Goal: Task Accomplishment & Management: Use online tool/utility

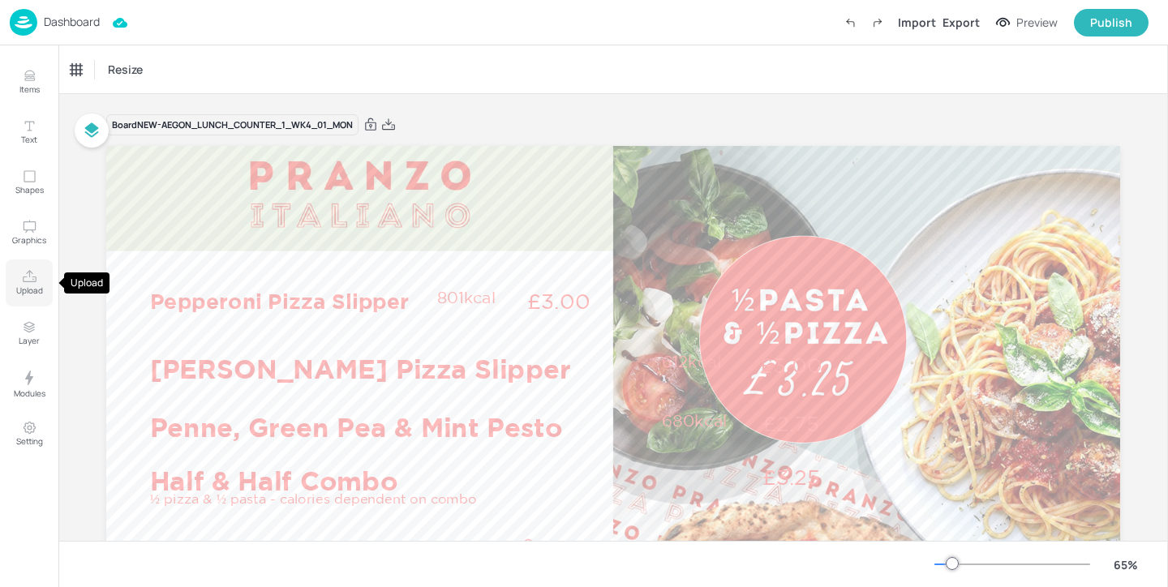
click at [15, 273] on button "Upload" at bounding box center [29, 283] width 47 height 47
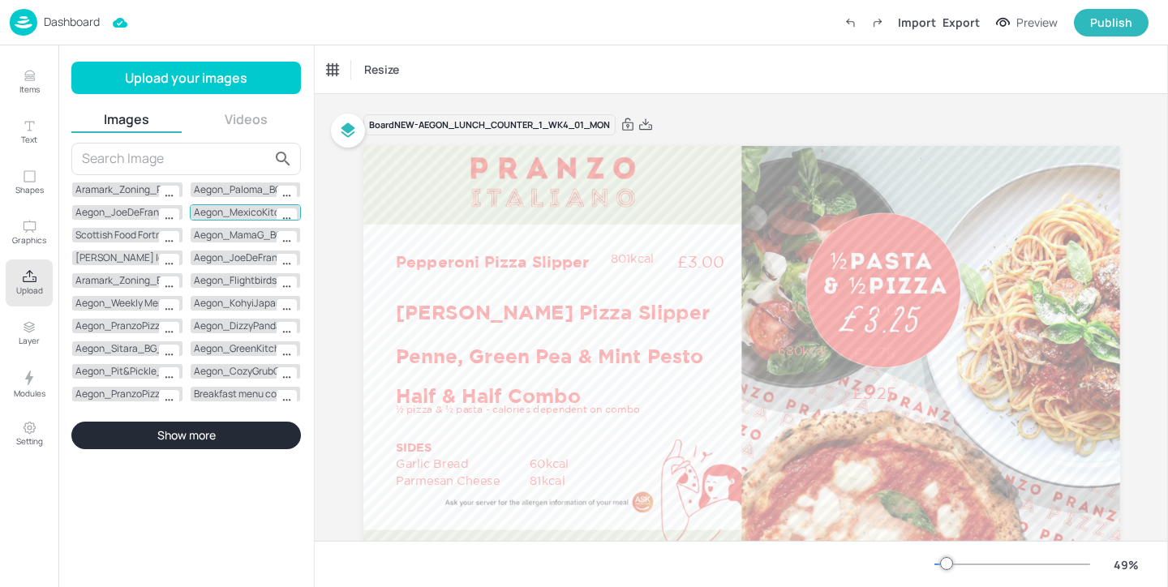
scroll to position [428, 0]
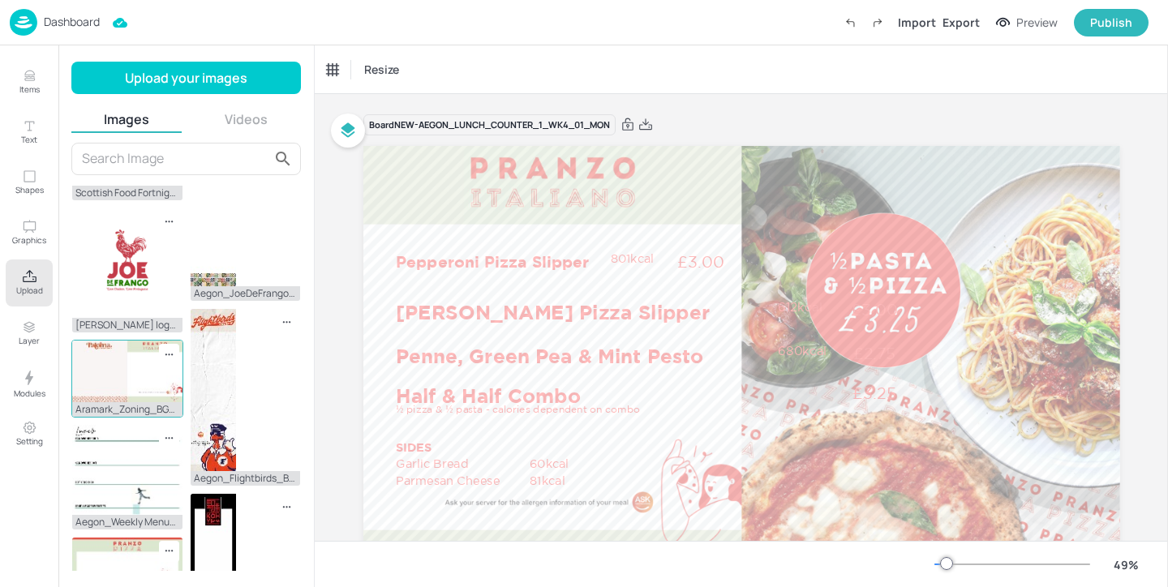
click at [106, 378] on img at bounding box center [127, 372] width 110 height 62
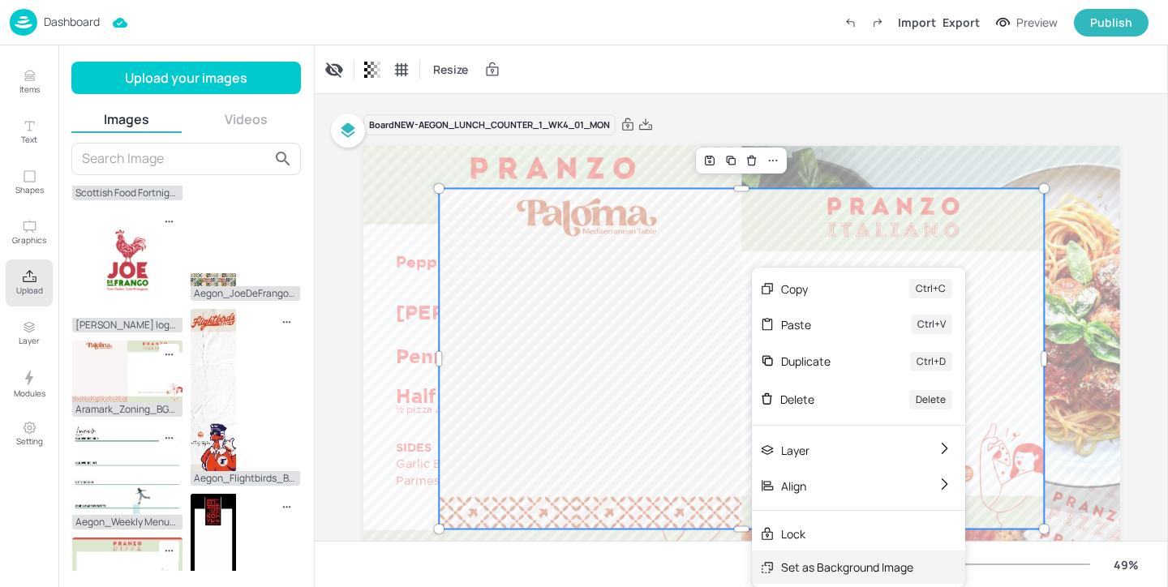
click at [818, 560] on div "Set as Background Image" at bounding box center [847, 567] width 132 height 17
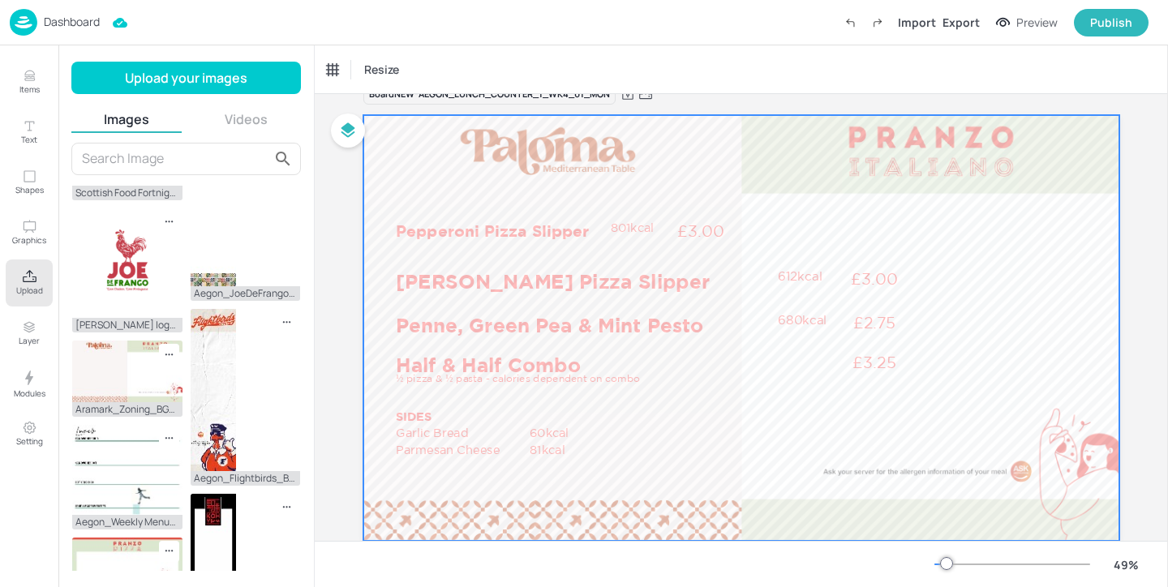
scroll to position [32, 0]
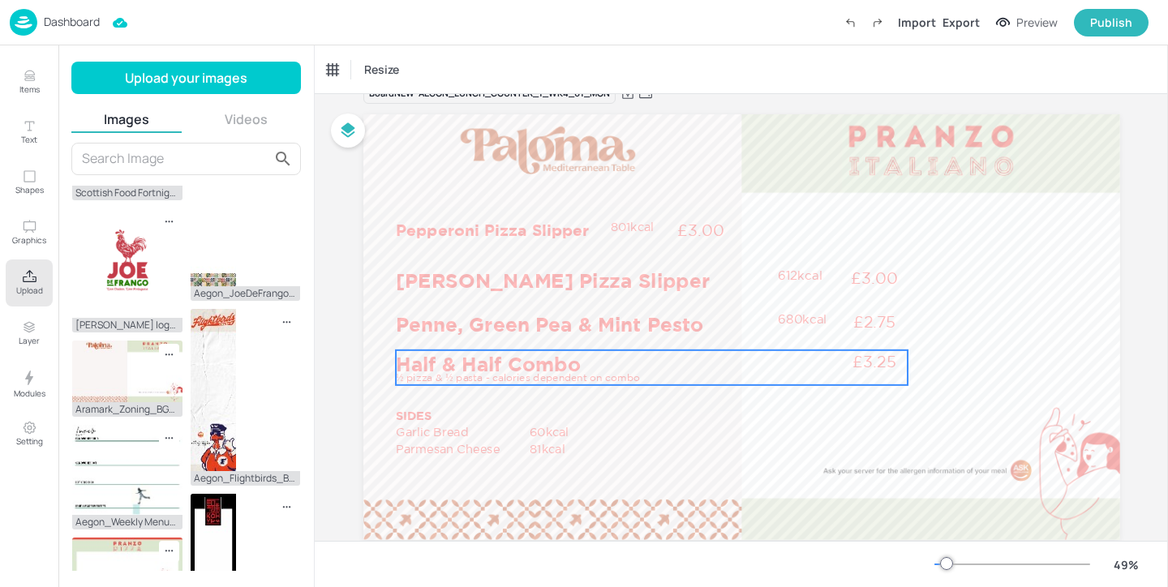
click at [622, 372] on p "½ pizza & ½ pasta - calories dependent on combo" at bounding box center [583, 378] width 375 height 14
click at [613, 329] on div "Ungroup" at bounding box center [599, 322] width 62 height 21
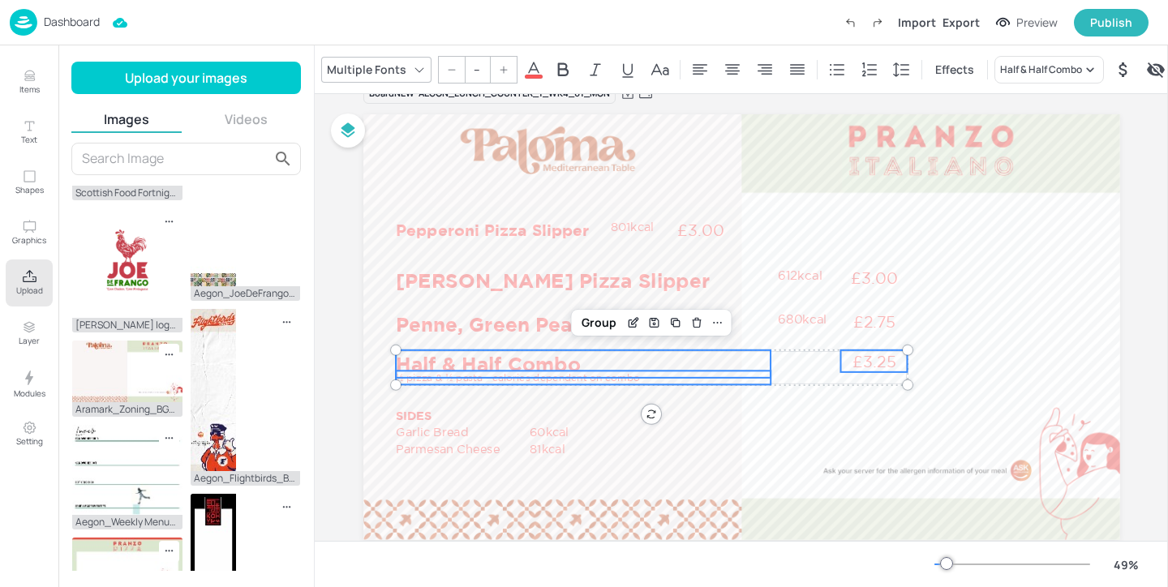
click at [762, 354] on p "Half & Half Combo" at bounding box center [583, 364] width 375 height 28
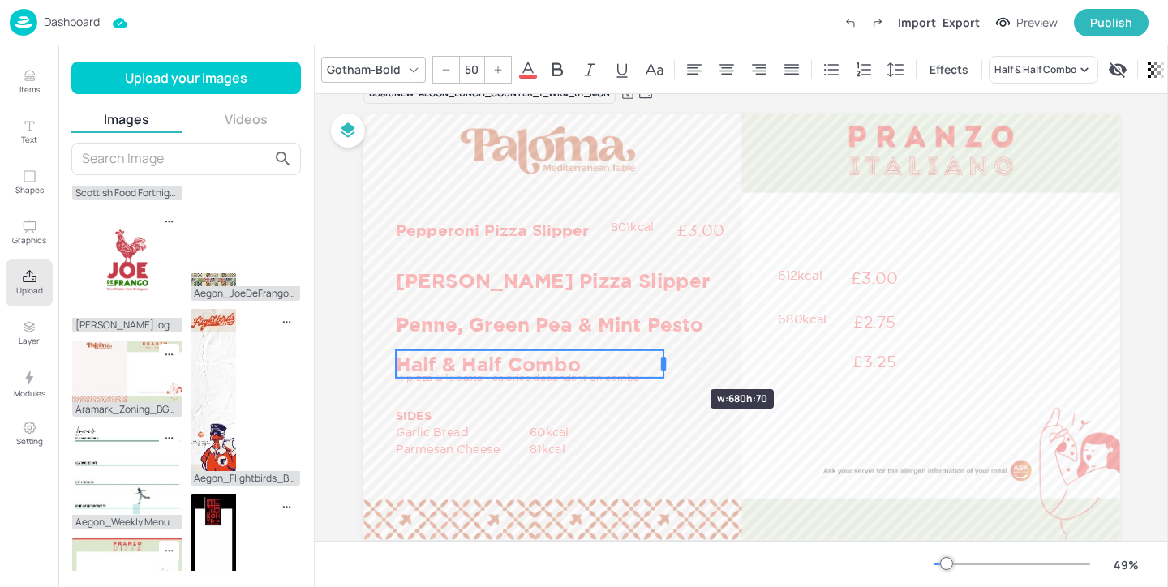
drag, startPoint x: 769, startPoint y: 359, endPoint x: 662, endPoint y: 361, distance: 107.1
click at [662, 361] on div at bounding box center [663, 364] width 5 height 15
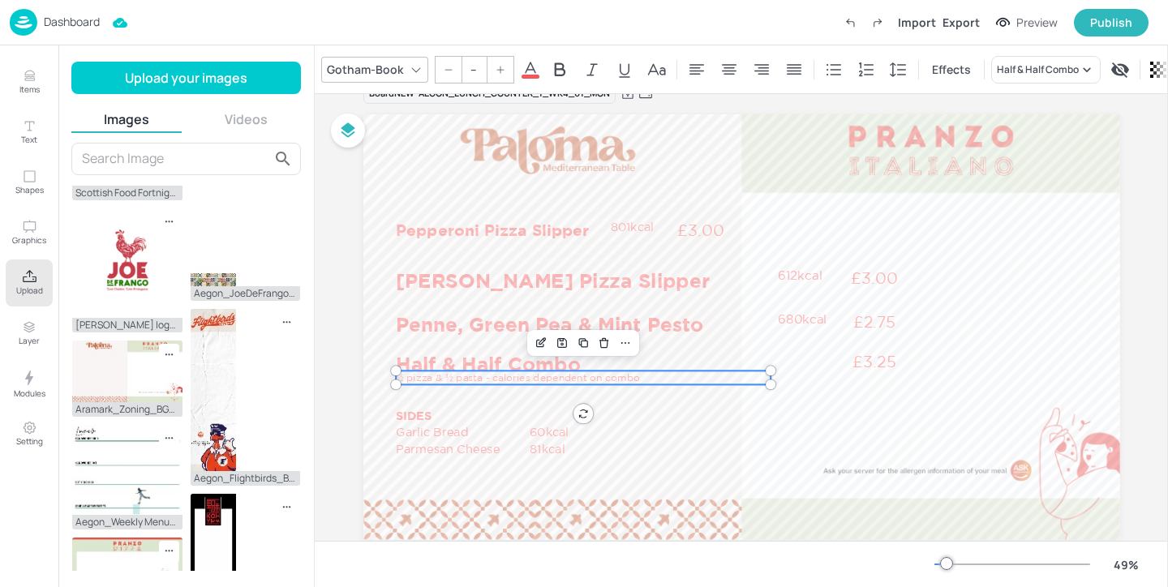
type input "25"
click at [745, 376] on p "½ pizza & ½ pasta - calories dependent on combo" at bounding box center [583, 378] width 375 height 14
drag, startPoint x: 767, startPoint y: 376, endPoint x: 655, endPoint y: 374, distance: 112.0
click at [655, 374] on div "Pepperoni Pizza Slipper £3.00 801kcal [PERSON_NAME] Pizza Slipper £3.00 612kcal…" at bounding box center [741, 327] width 757 height 426
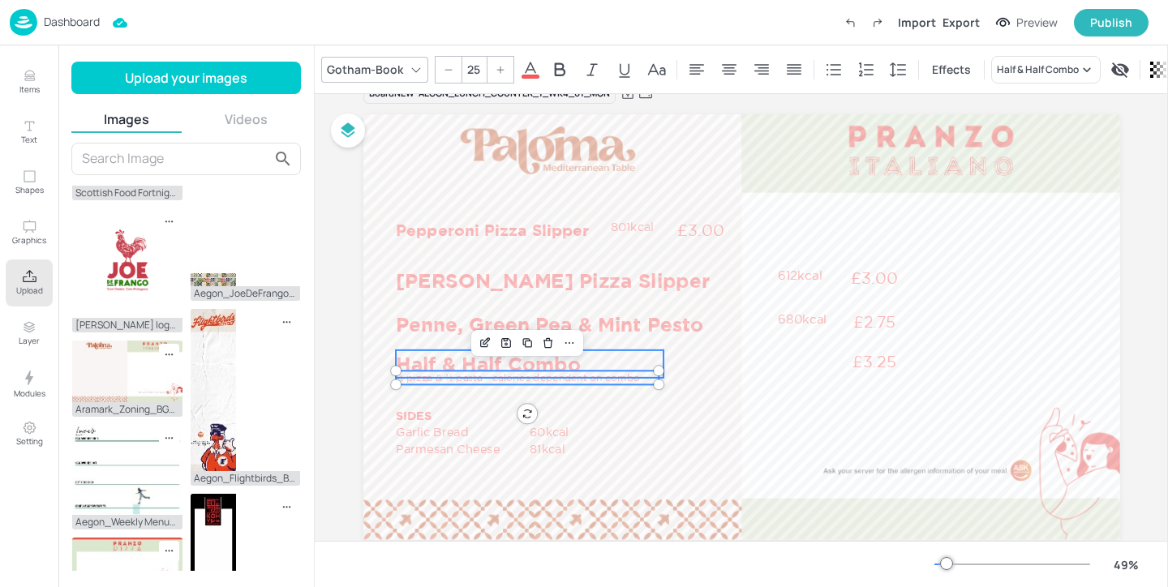
click at [661, 356] on div at bounding box center [741, 327] width 757 height 426
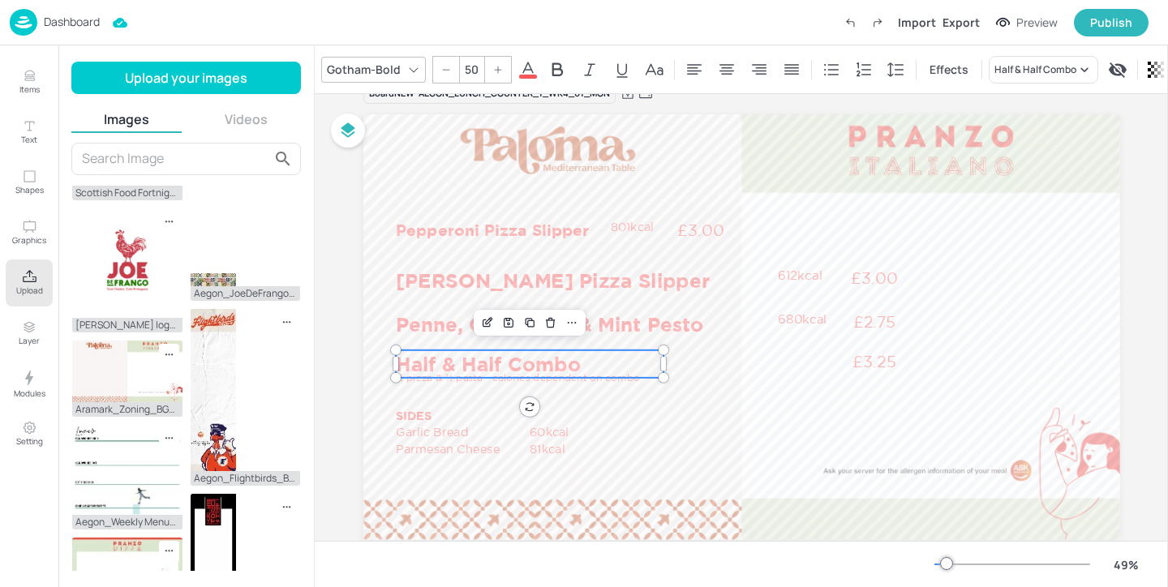
click at [657, 359] on div "Pepperoni Pizza Slipper £3.00 801kcal [PERSON_NAME] Pizza Slipper £3.00 612kcal…" at bounding box center [741, 327] width 757 height 426
click at [655, 359] on div at bounding box center [656, 364] width 5 height 15
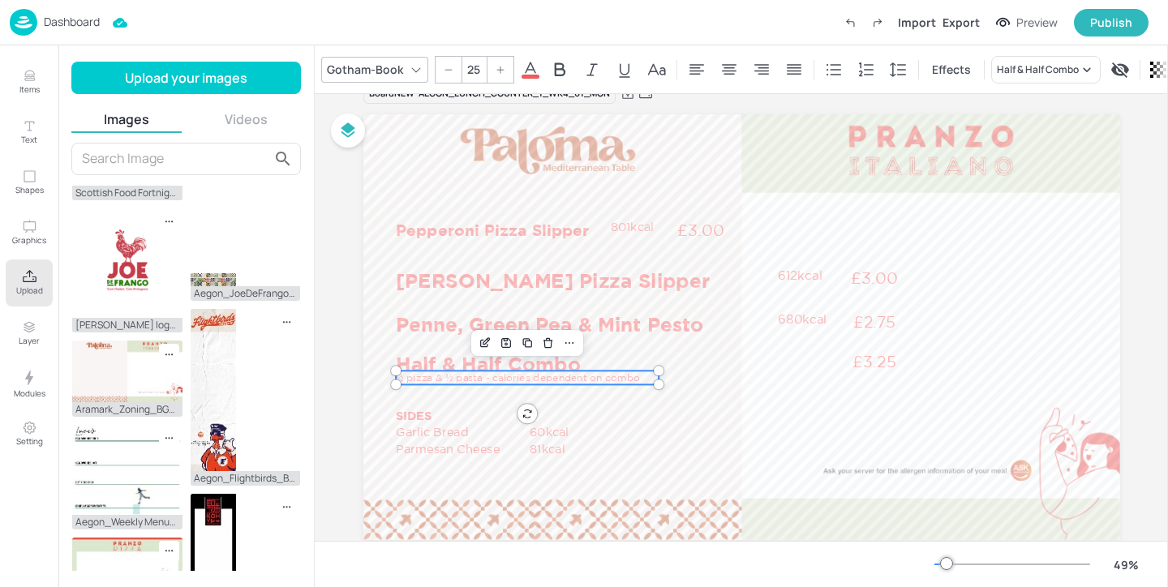
click at [626, 382] on p "½ pizza & ½ pasta - calories dependent on combo" at bounding box center [527, 378] width 263 height 14
type input "--"
click at [627, 363] on p "Half & Half Combo" at bounding box center [526, 364] width 260 height 28
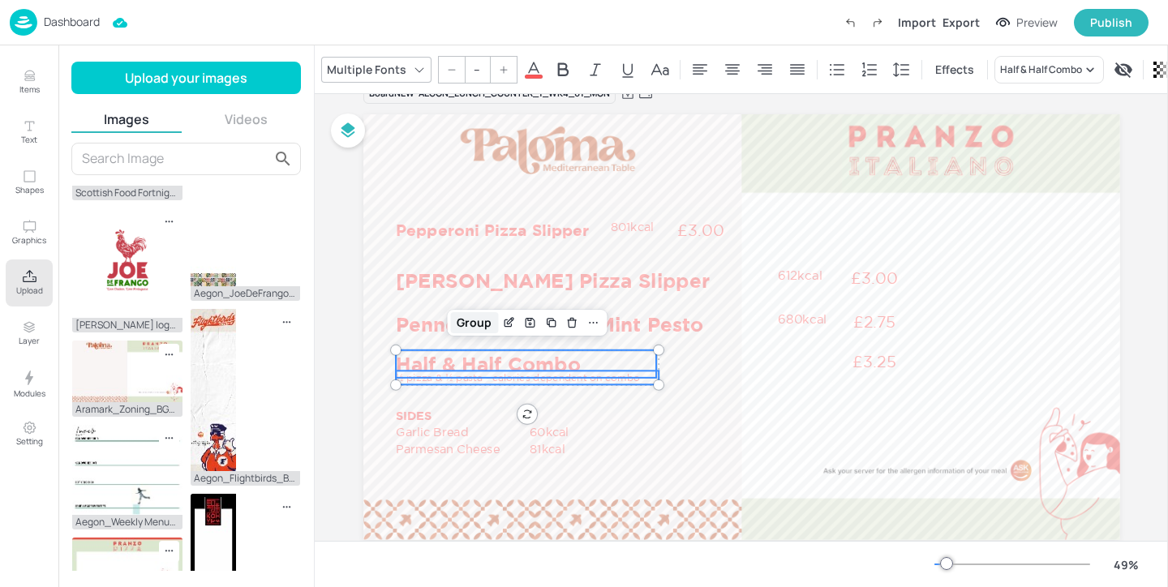
click at [467, 320] on div "Group" at bounding box center [474, 322] width 48 height 21
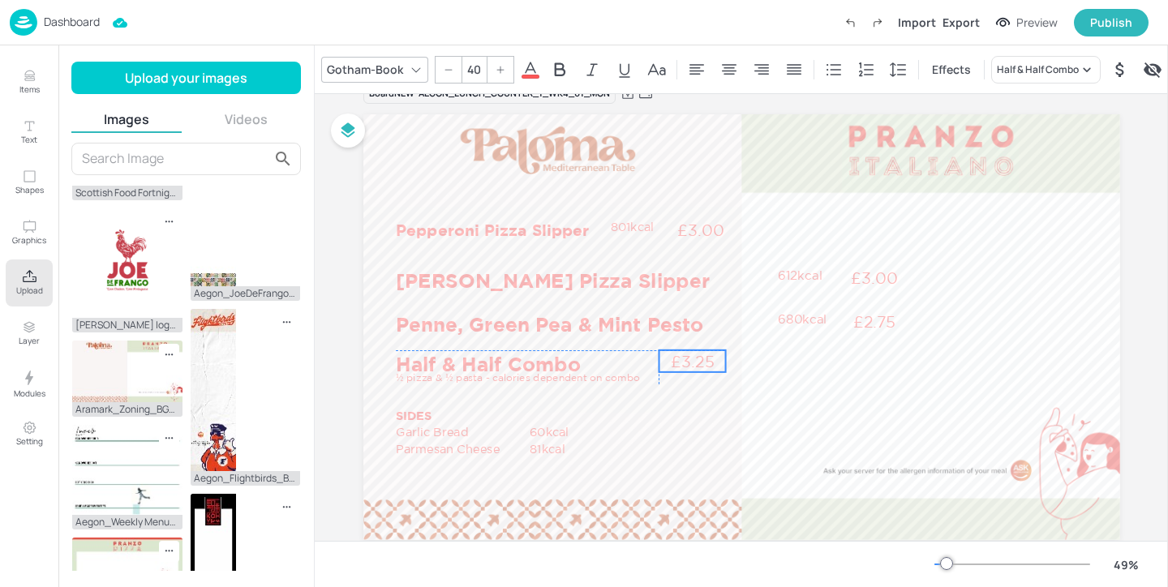
drag, startPoint x: 860, startPoint y: 359, endPoint x: 678, endPoint y: 360, distance: 181.7
click at [678, 360] on p "£3.25" at bounding box center [692, 361] width 67 height 22
click at [635, 226] on p "801kcal" at bounding box center [638, 227] width 57 height 16
click at [697, 360] on p "£3.25" at bounding box center [692, 361] width 67 height 22
click at [453, 67] on div at bounding box center [449, 70] width 26 height 26
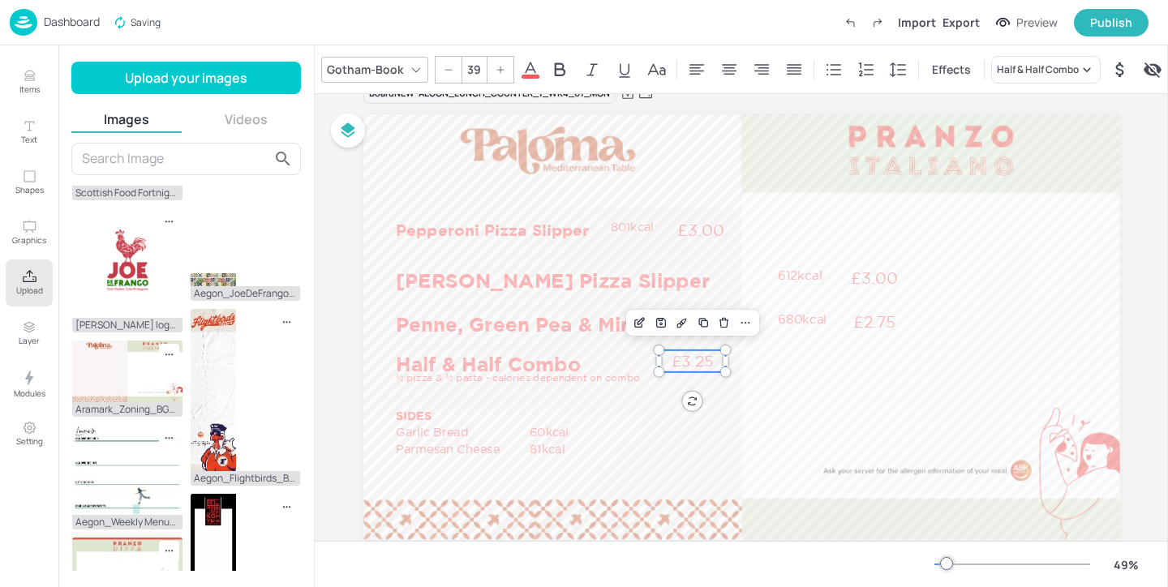
click at [453, 67] on div at bounding box center [449, 70] width 26 height 26
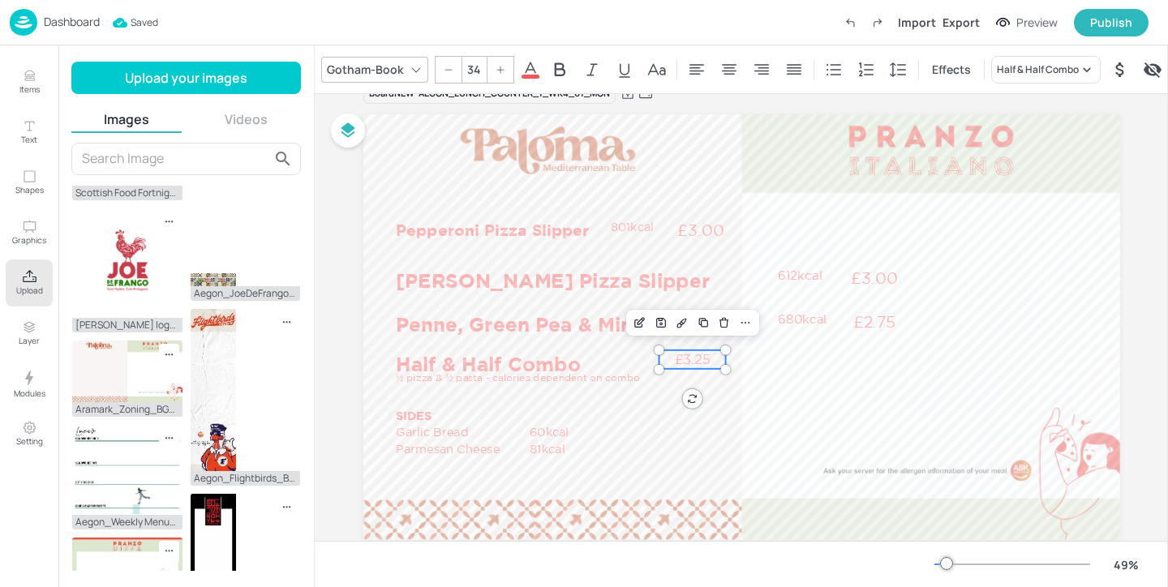
click at [453, 67] on div at bounding box center [449, 70] width 26 height 26
type input "30"
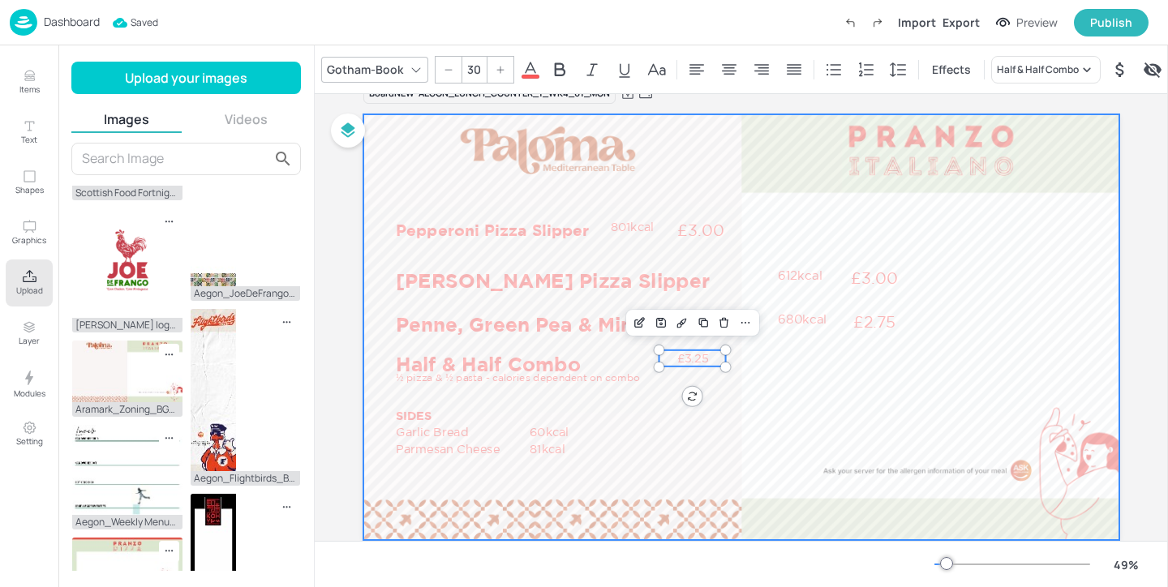
click at [712, 414] on div at bounding box center [741, 327] width 757 height 426
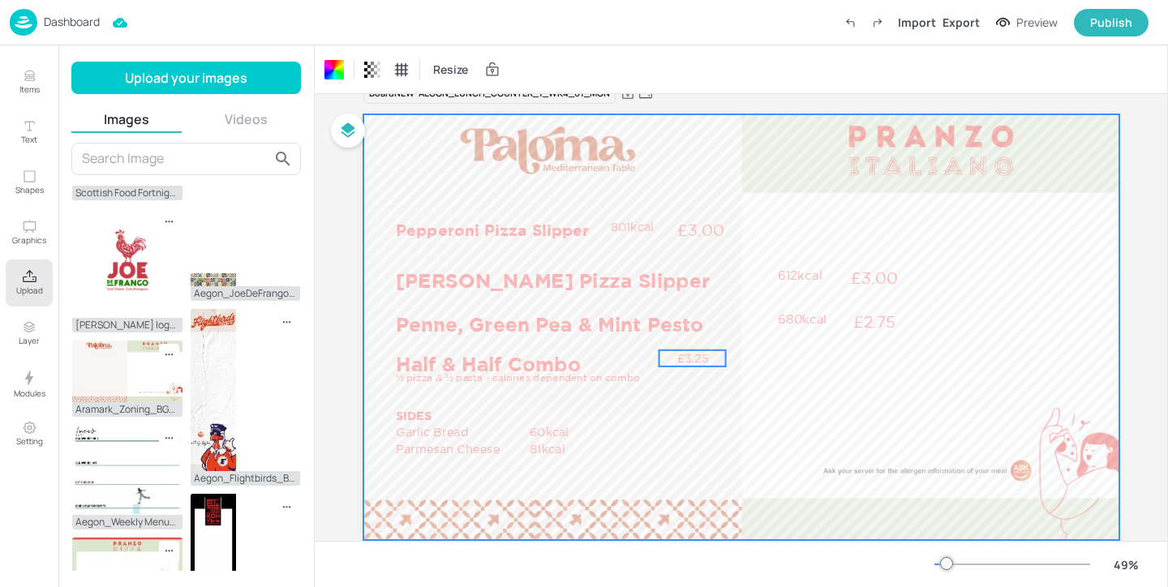
click at [693, 361] on p "£3.25" at bounding box center [692, 358] width 67 height 16
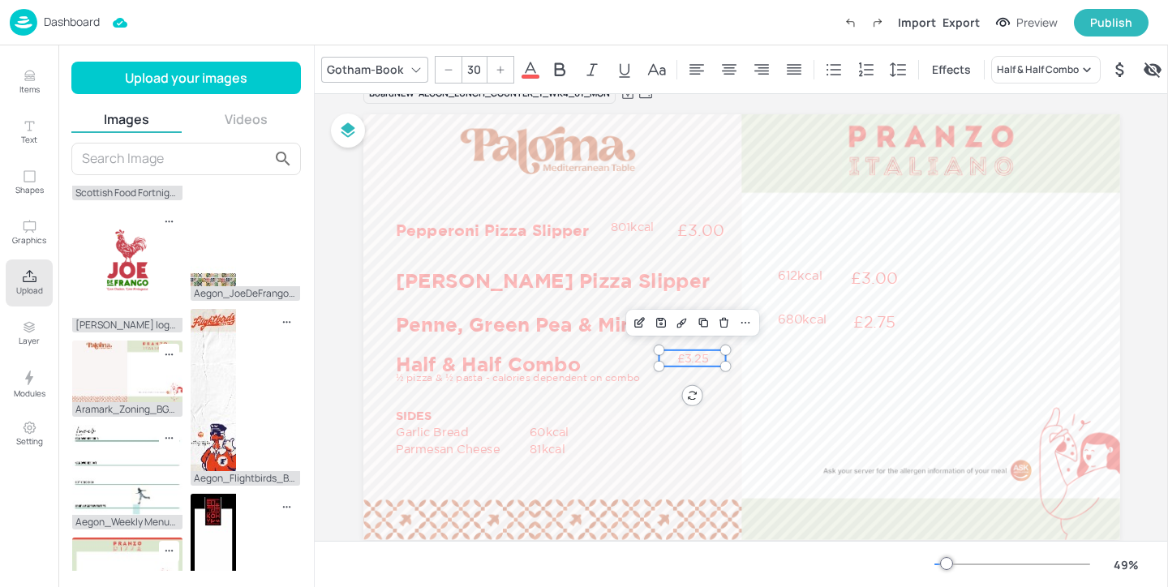
click at [497, 74] on div at bounding box center [501, 70] width 26 height 26
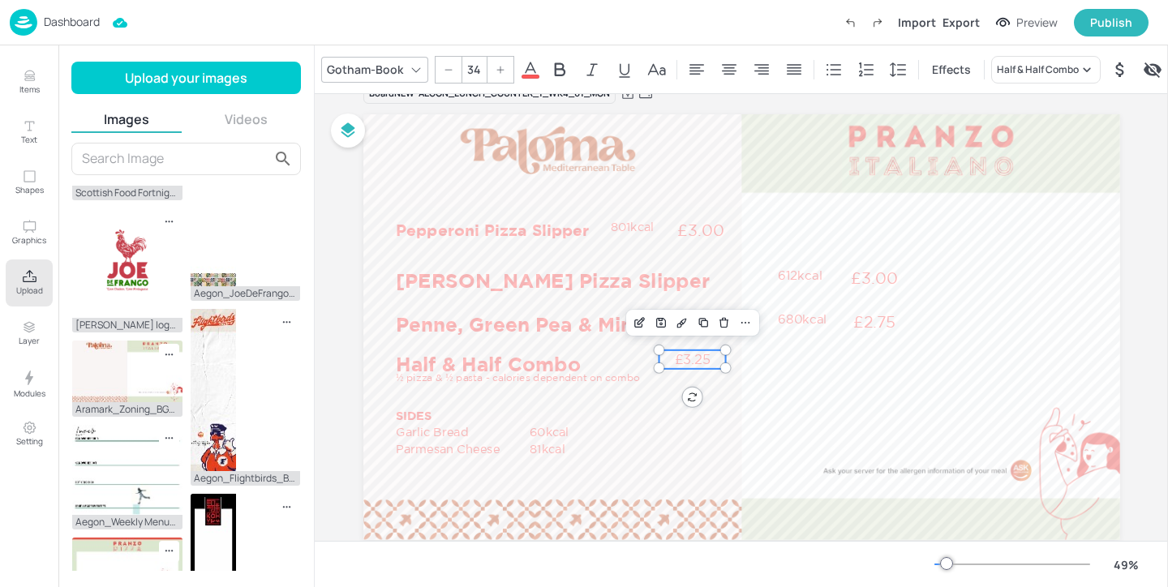
type input "35"
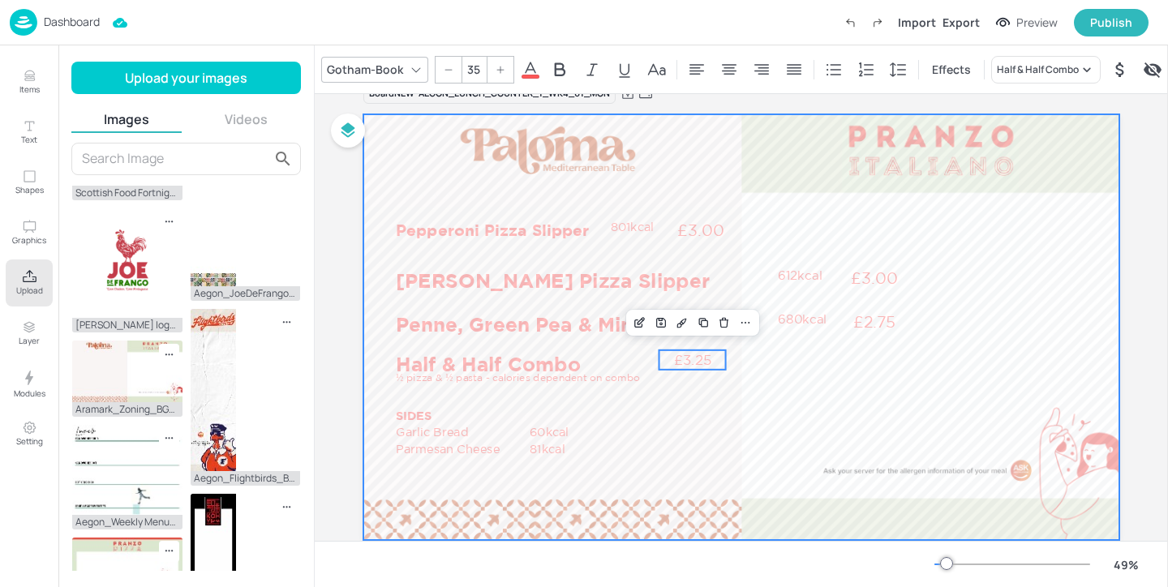
click at [712, 390] on div at bounding box center [741, 327] width 757 height 426
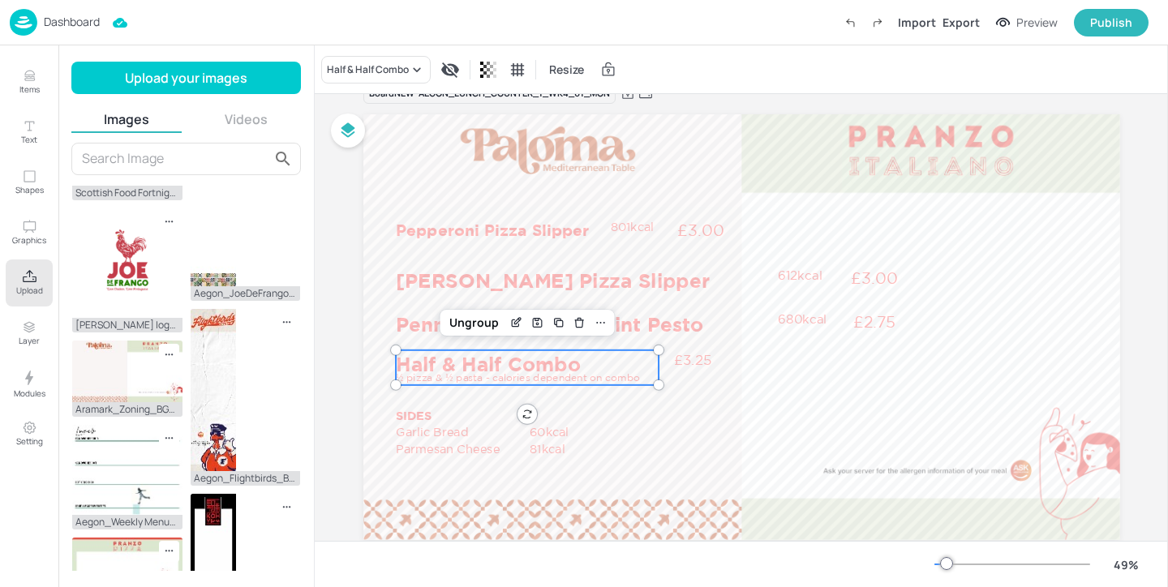
click at [582, 359] on p "Half & Half Combo" at bounding box center [526, 364] width 260 height 28
click at [470, 317] on div "Ungroup" at bounding box center [474, 322] width 62 height 21
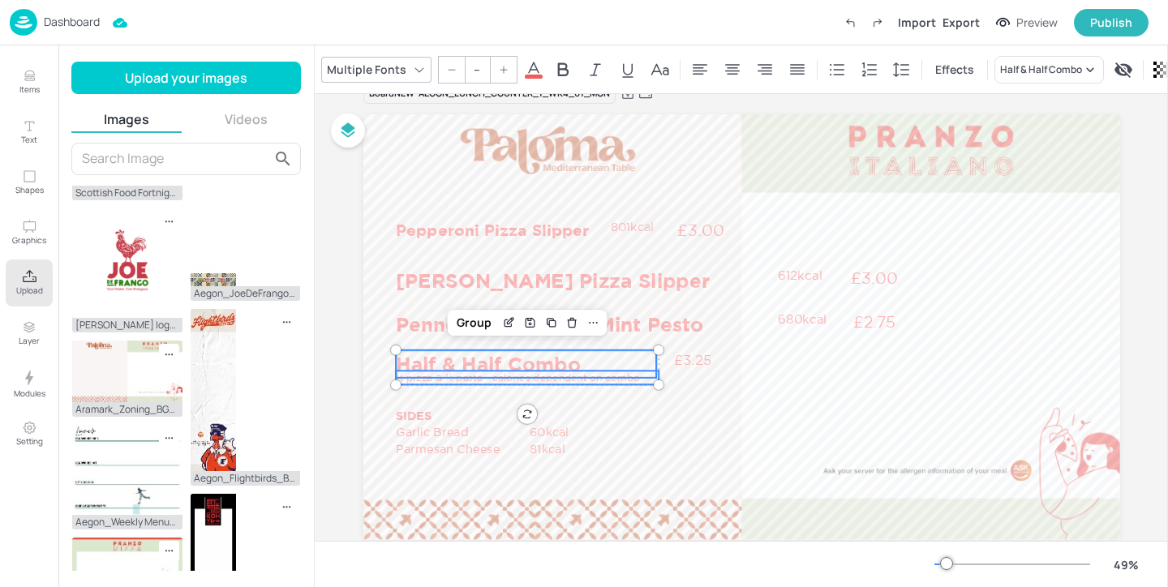
click at [488, 359] on p "Half & Half Combo" at bounding box center [526, 364] width 260 height 28
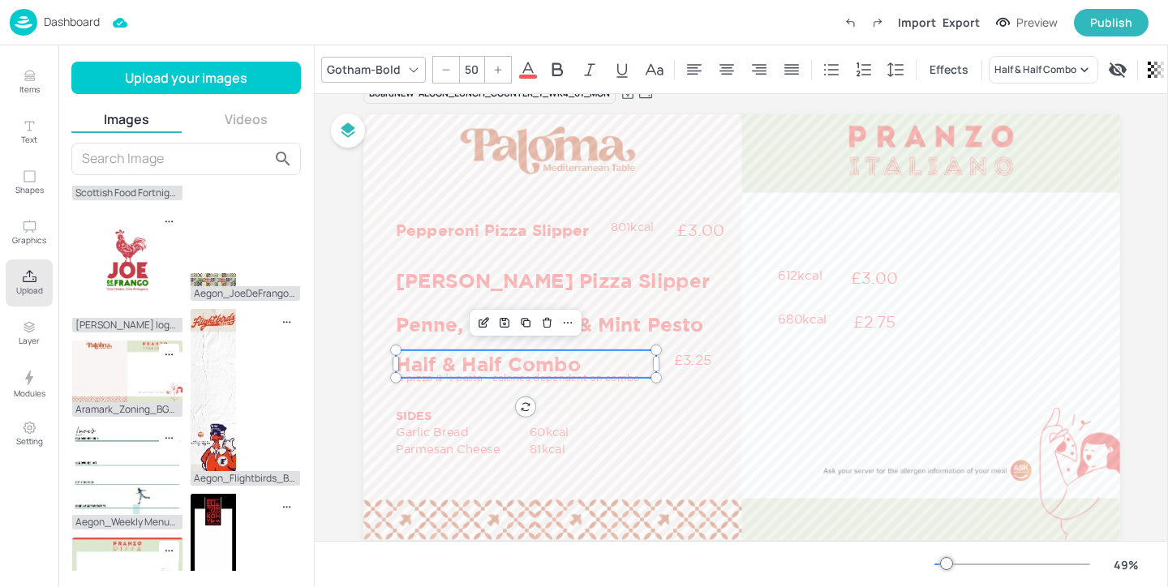
drag, startPoint x: 479, startPoint y: 67, endPoint x: 452, endPoint y: 67, distance: 27.6
click at [452, 67] on div "50" at bounding box center [471, 70] width 79 height 28
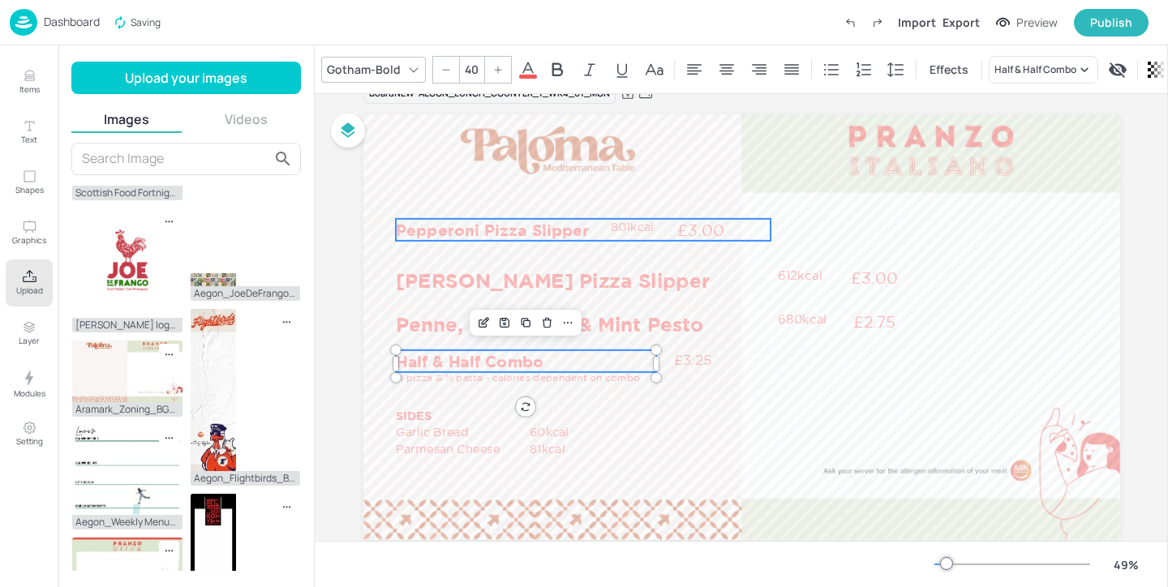
type input "40"
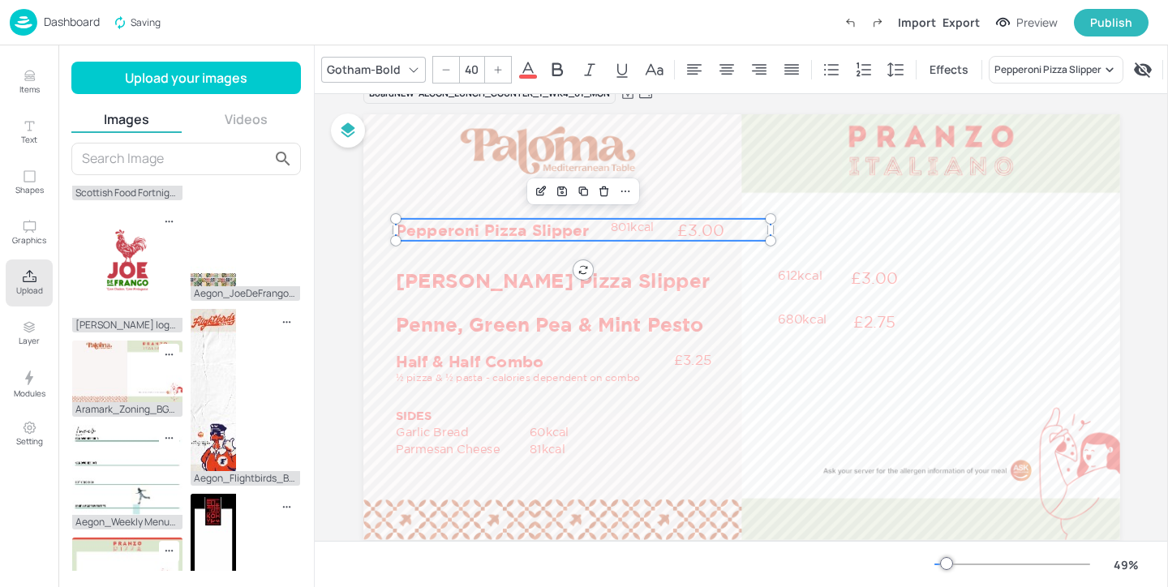
click at [548, 223] on p "Pepperoni Pizza Slipper" at bounding box center [583, 230] width 375 height 22
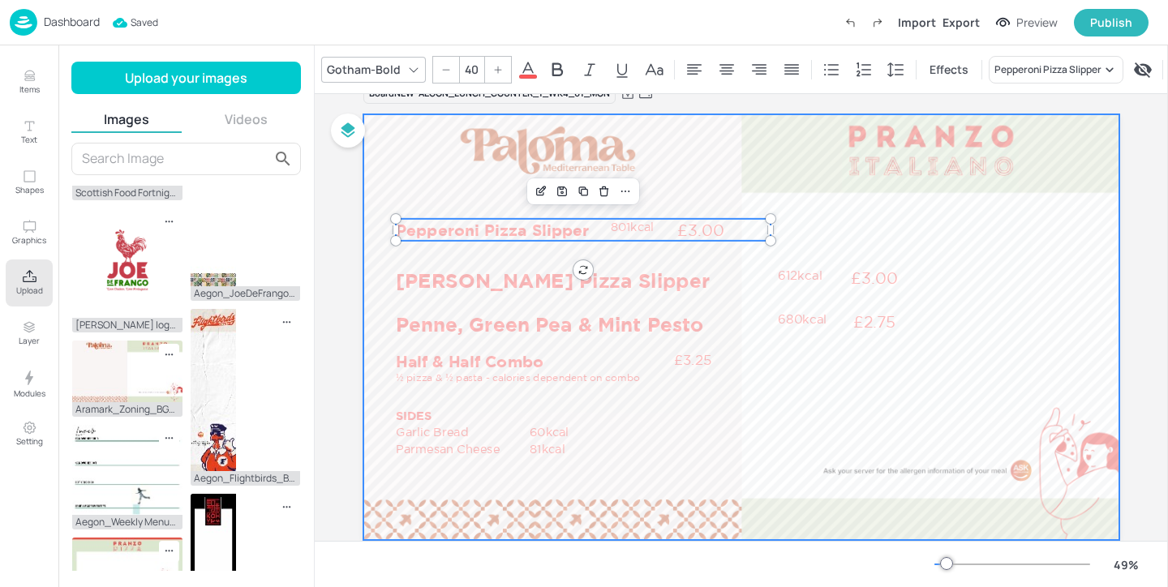
click at [677, 399] on div at bounding box center [741, 327] width 757 height 426
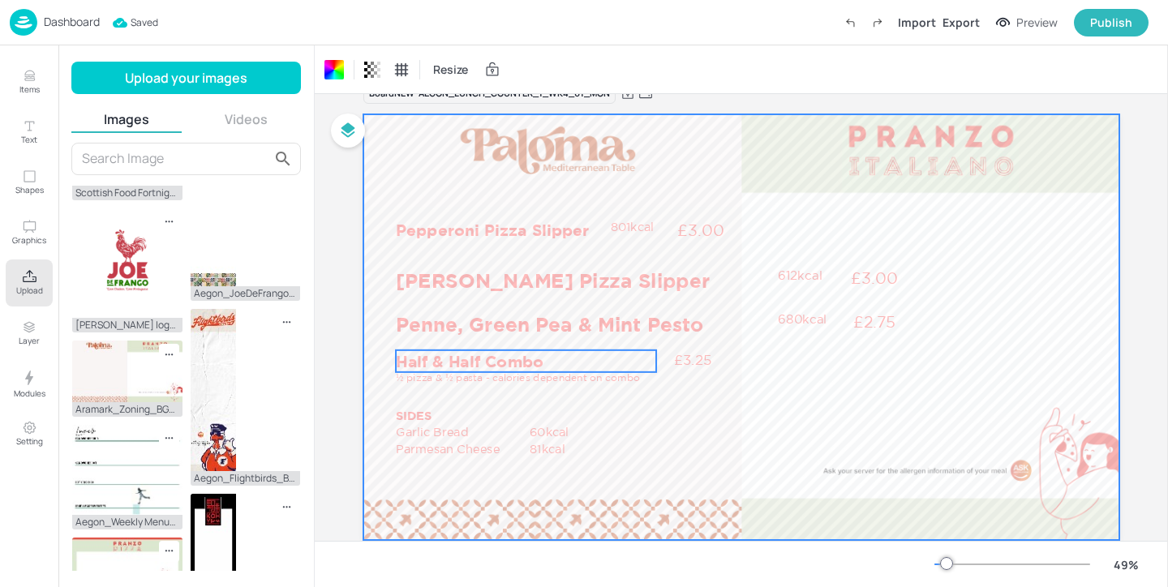
click at [578, 360] on p "Half & Half Combo" at bounding box center [526, 361] width 260 height 22
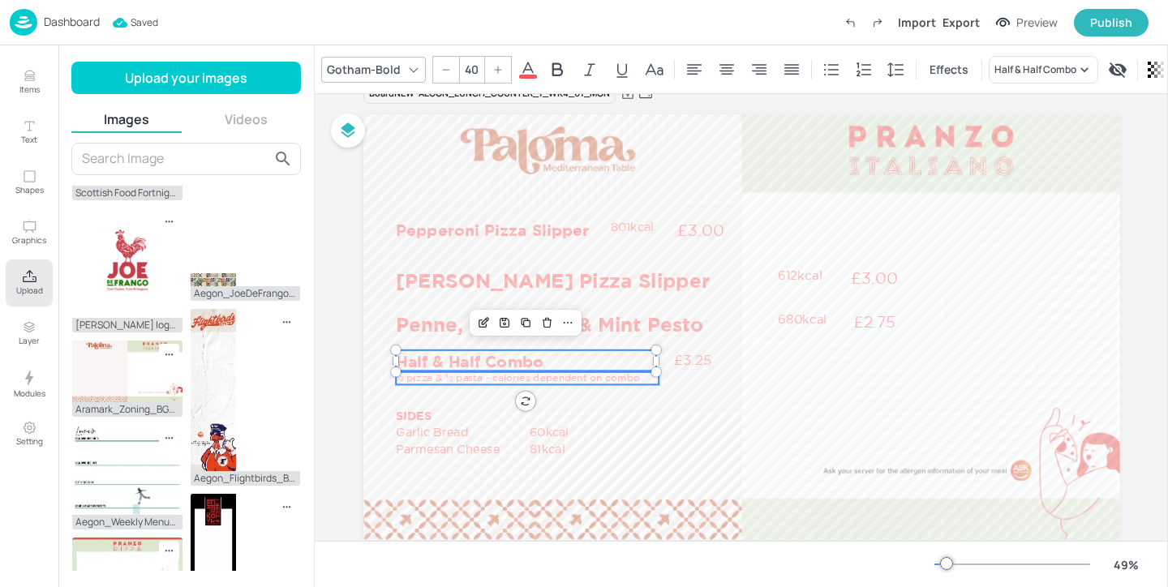
type input "--"
click at [572, 376] on p "½ pizza & ½ pasta - calories dependent on combo" at bounding box center [527, 378] width 263 height 14
click at [689, 359] on p "£3.25" at bounding box center [692, 359] width 67 height 19
click at [513, 325] on div "Group" at bounding box center [508, 322] width 48 height 21
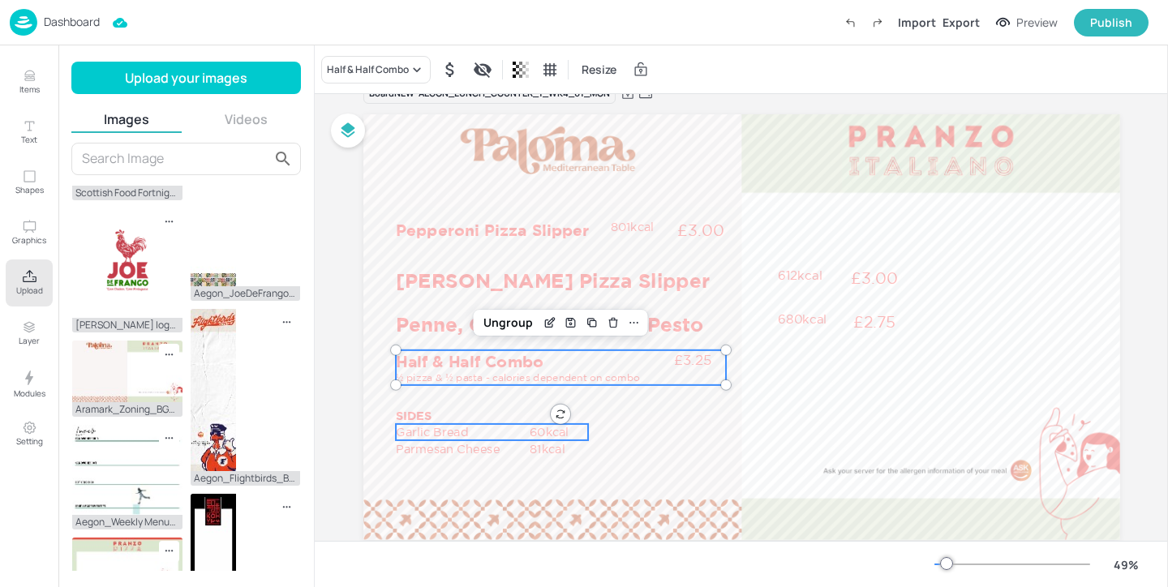
click at [457, 428] on p "Garlic Bread" at bounding box center [462, 432] width 132 height 16
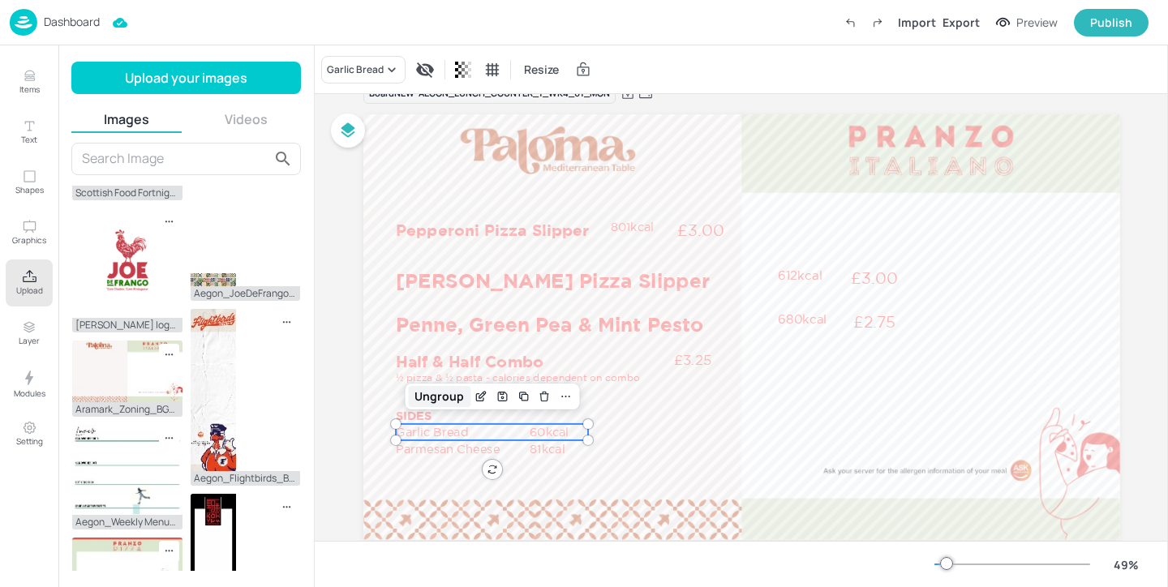
click at [449, 393] on div "Ungroup" at bounding box center [439, 396] width 62 height 21
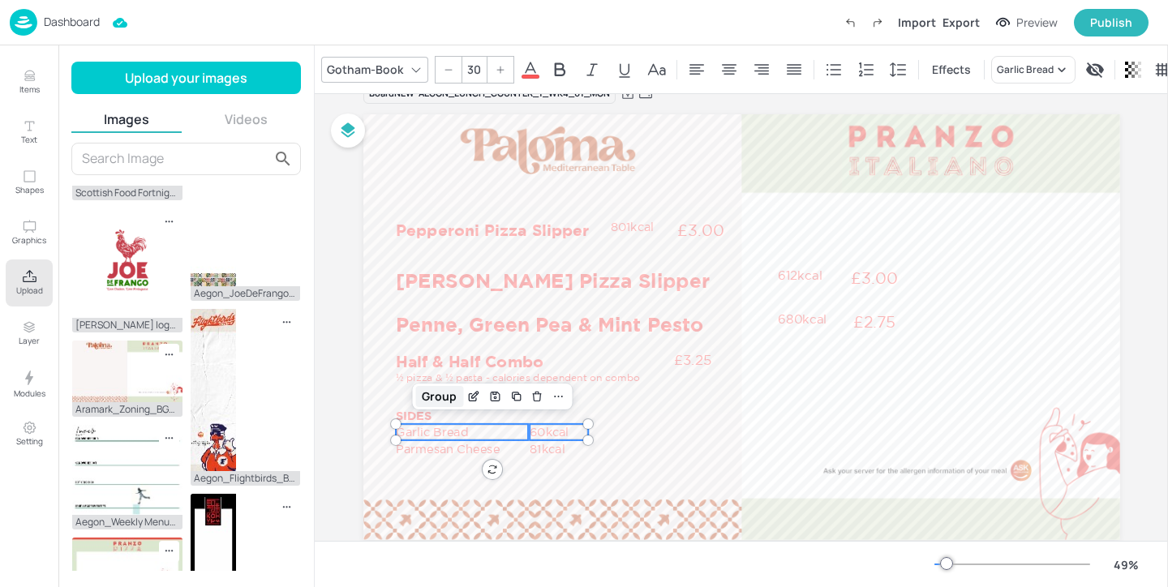
click at [449, 400] on div "Group" at bounding box center [439, 396] width 48 height 21
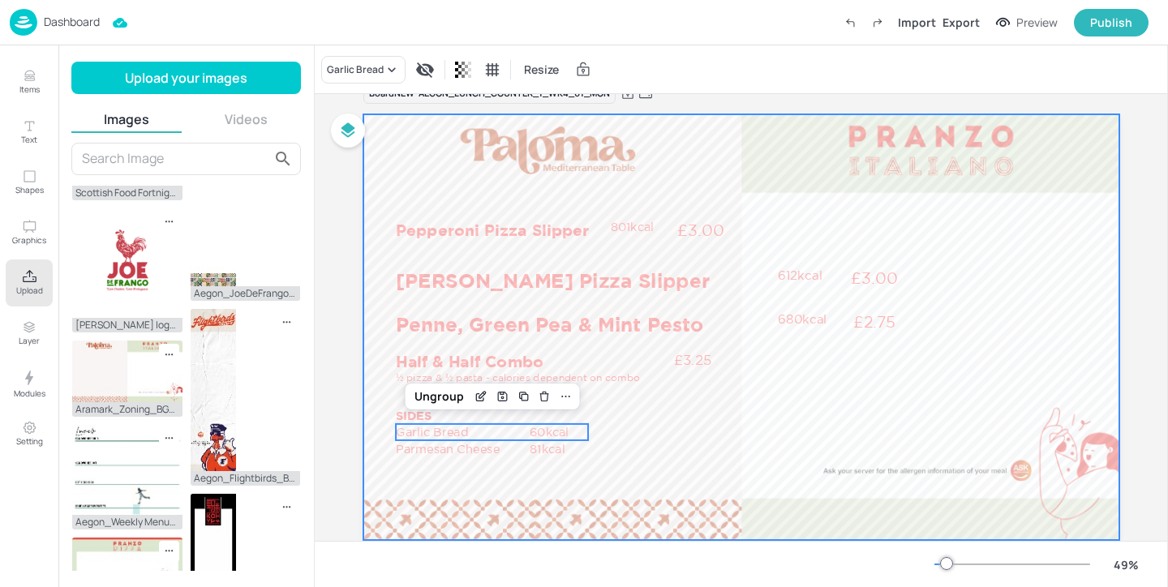
click at [634, 445] on div at bounding box center [741, 327] width 757 height 426
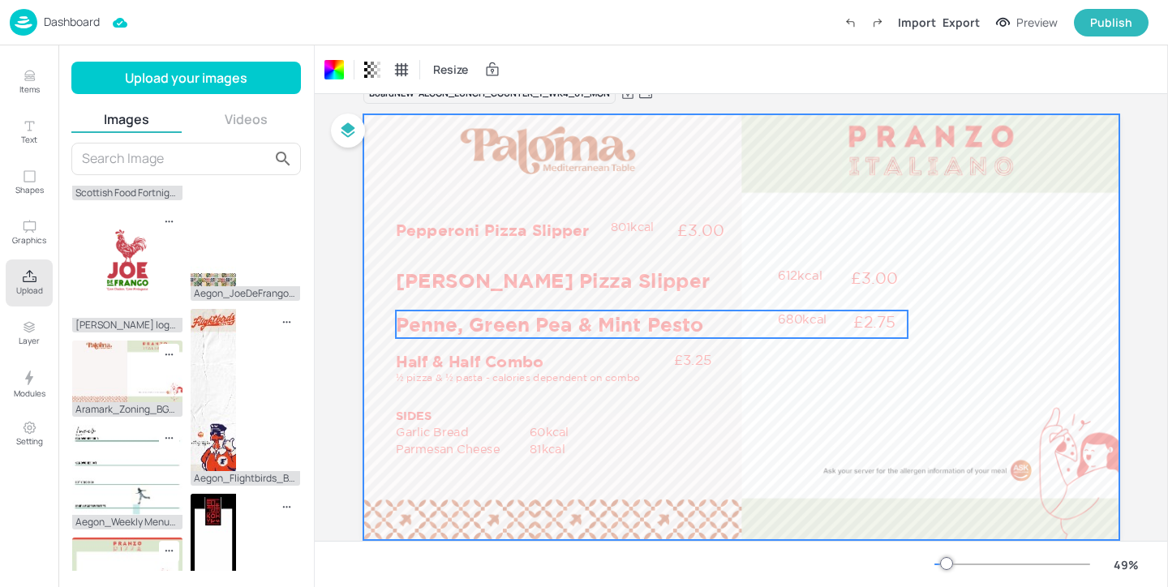
click at [623, 329] on p "Penne, Green Pea & Mint Pesto" at bounding box center [583, 325] width 375 height 28
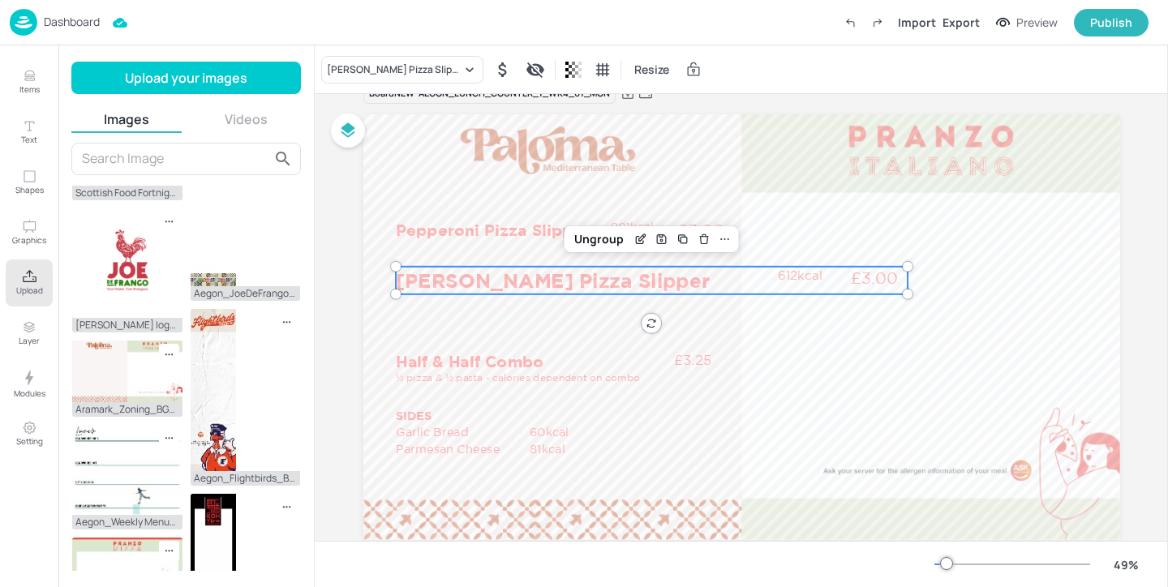
click at [631, 274] on p "[PERSON_NAME] Pizza Slipper" at bounding box center [583, 281] width 375 height 28
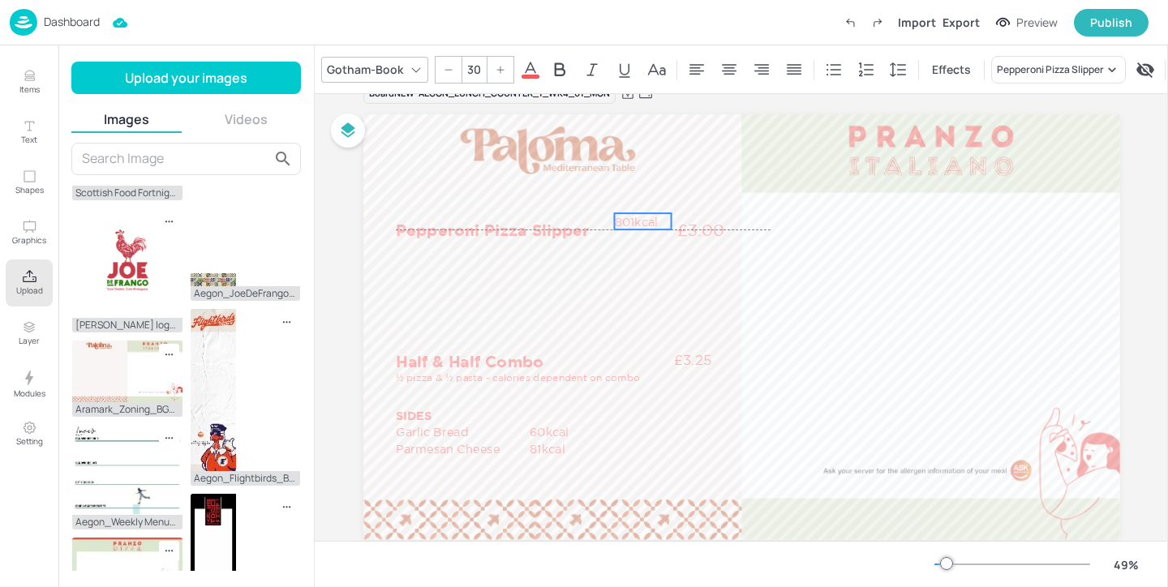
click at [627, 226] on p "801kcal" at bounding box center [642, 221] width 57 height 16
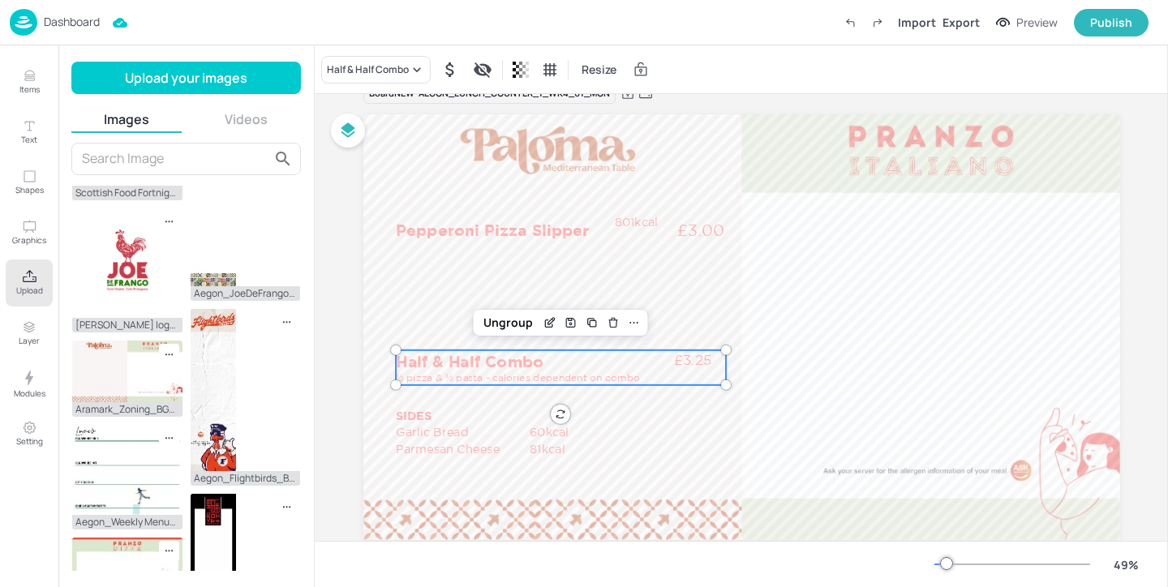
click at [687, 353] on p "£3.25" at bounding box center [692, 359] width 67 height 19
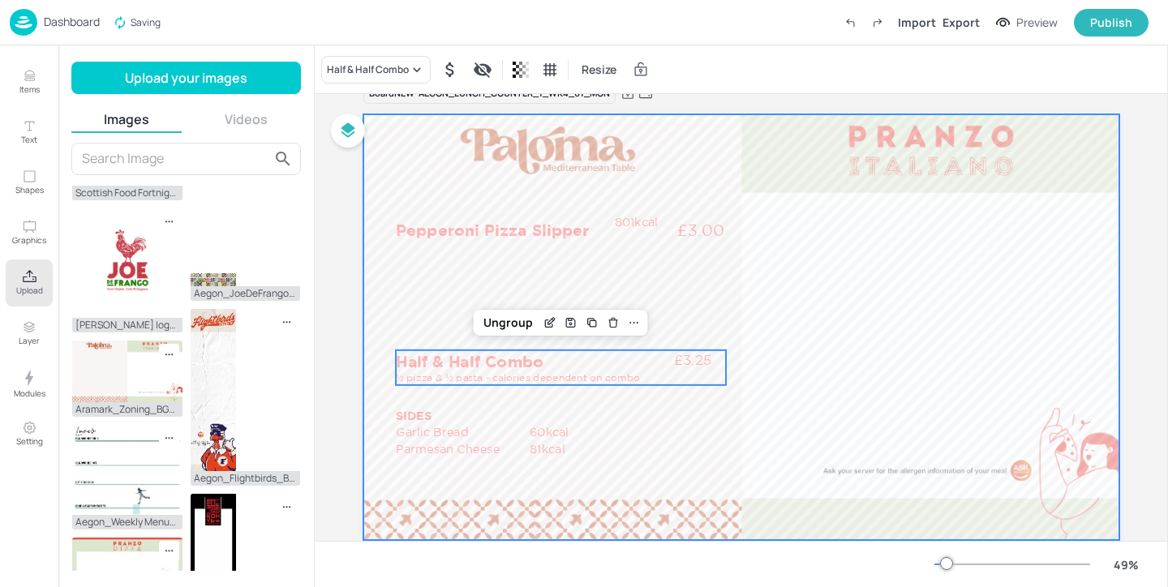
click at [711, 290] on div at bounding box center [741, 327] width 757 height 426
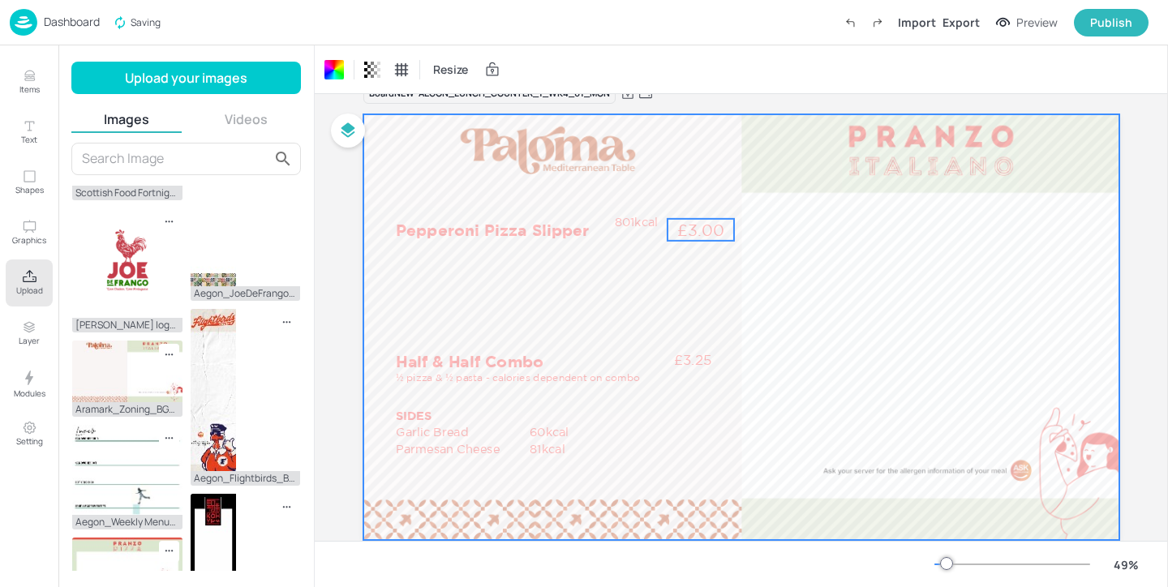
click at [700, 232] on p "£3.00" at bounding box center [701, 230] width 67 height 22
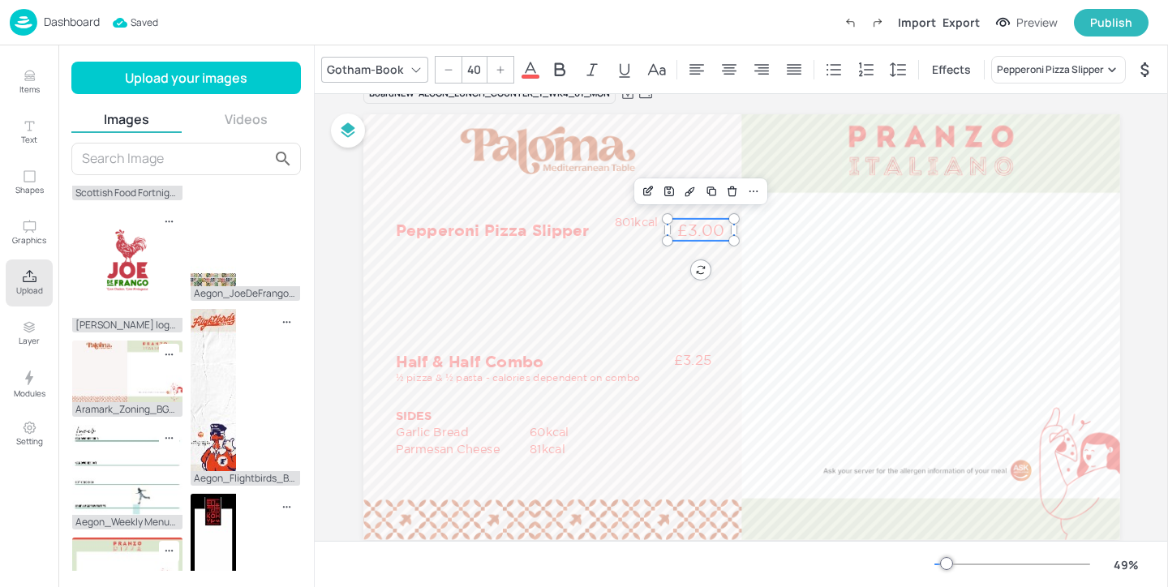
drag, startPoint x: 478, startPoint y: 73, endPoint x: 466, endPoint y: 73, distance: 11.4
click at [466, 73] on input "40" at bounding box center [473, 70] width 23 height 26
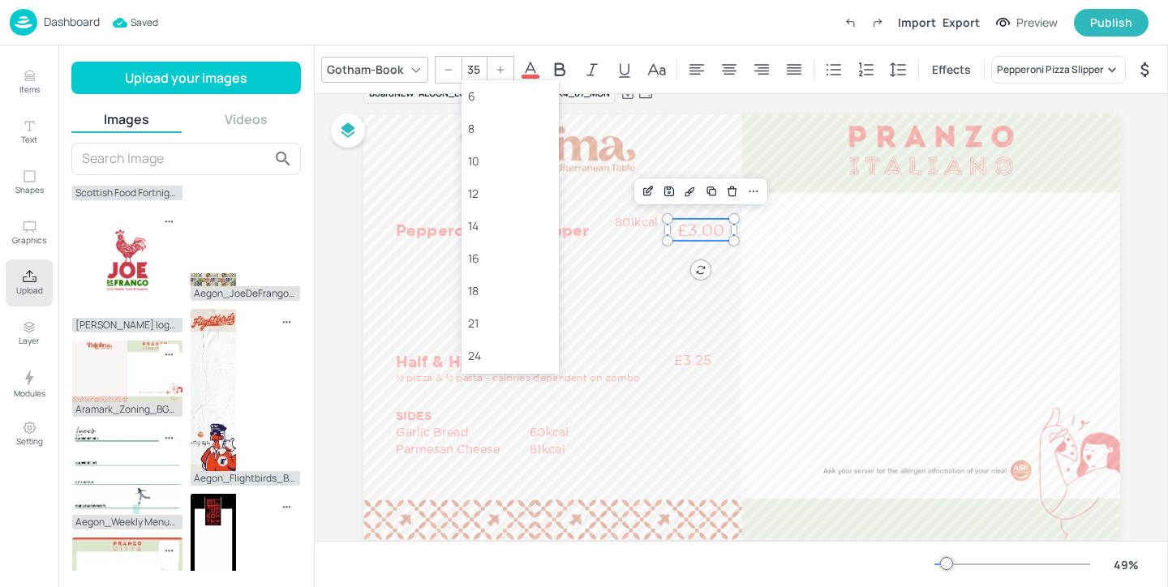
type input "35"
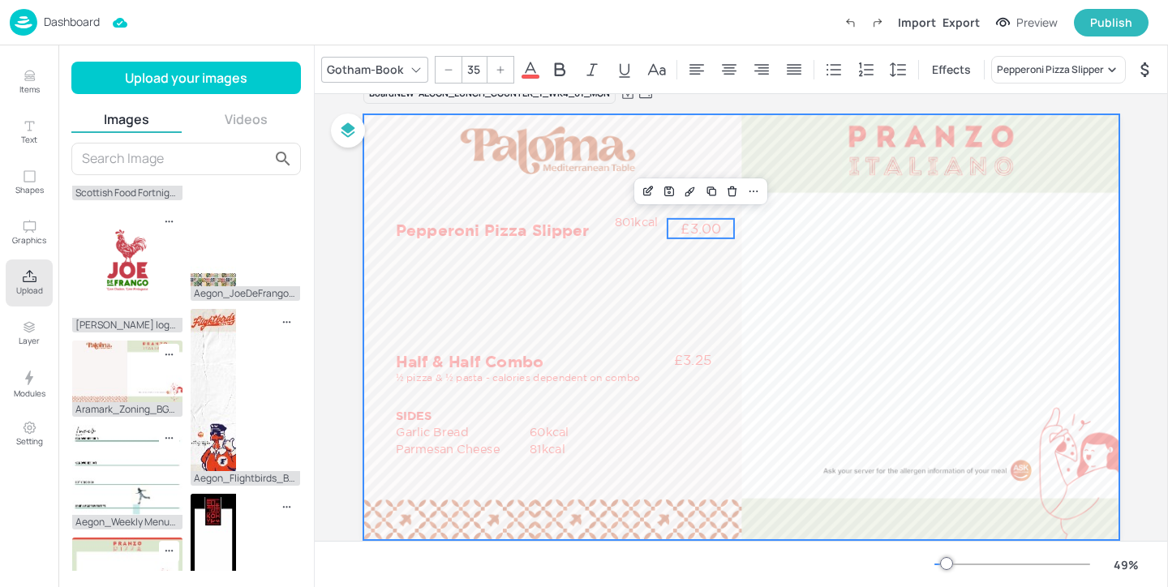
click at [730, 284] on div at bounding box center [741, 327] width 757 height 426
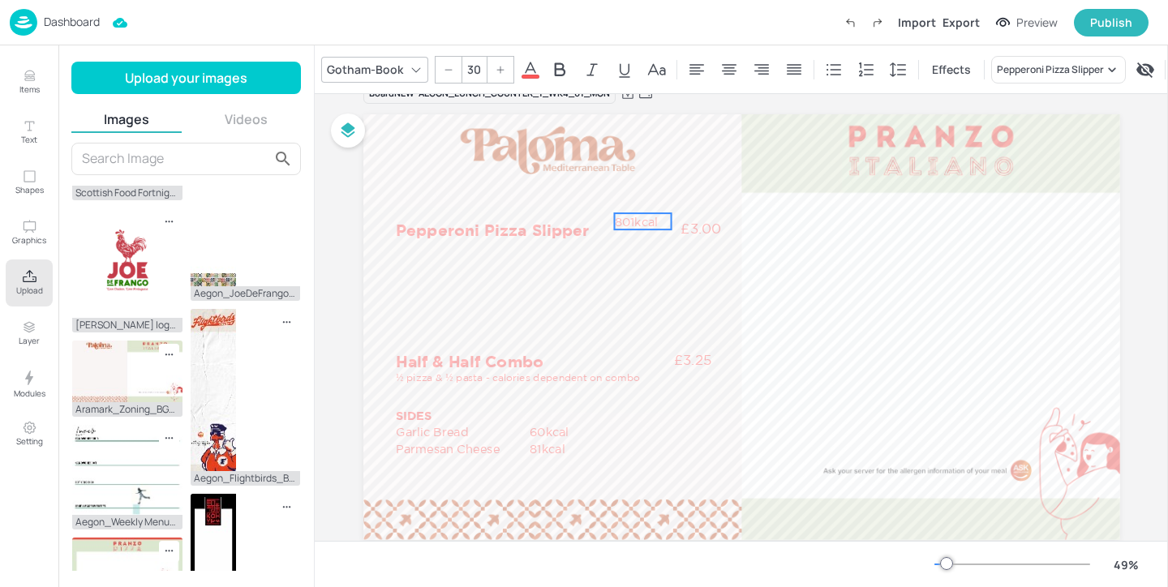
click at [641, 216] on p "801kcal" at bounding box center [642, 221] width 57 height 16
click at [643, 221] on p "801kcal" at bounding box center [642, 221] width 57 height 16
click at [670, 221] on div at bounding box center [667, 221] width 13 height 16
drag, startPoint x: 634, startPoint y: 219, endPoint x: 646, endPoint y: 221, distance: 12.4
click at [646, 221] on p "801kcal" at bounding box center [652, 227] width 53 height 16
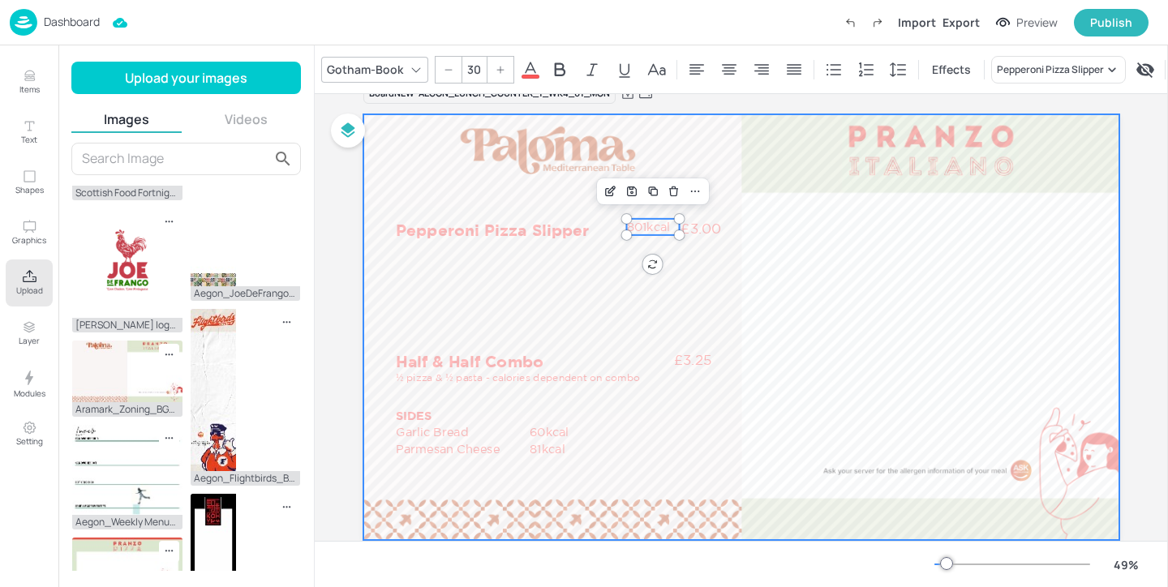
click at [730, 276] on div at bounding box center [741, 327] width 757 height 426
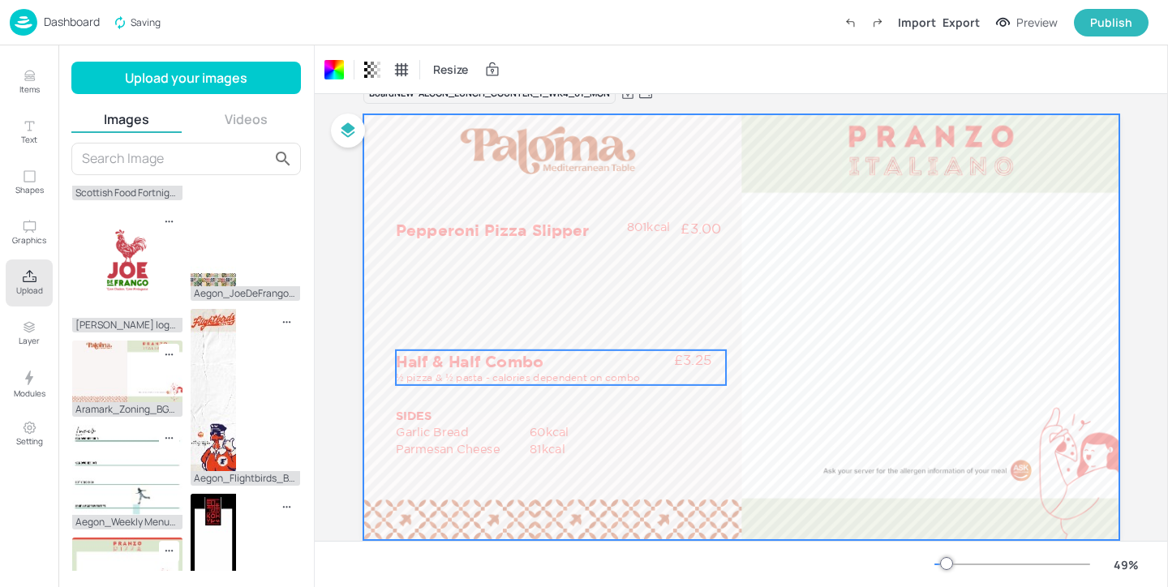
click at [697, 359] on p "£3.25" at bounding box center [692, 359] width 67 height 19
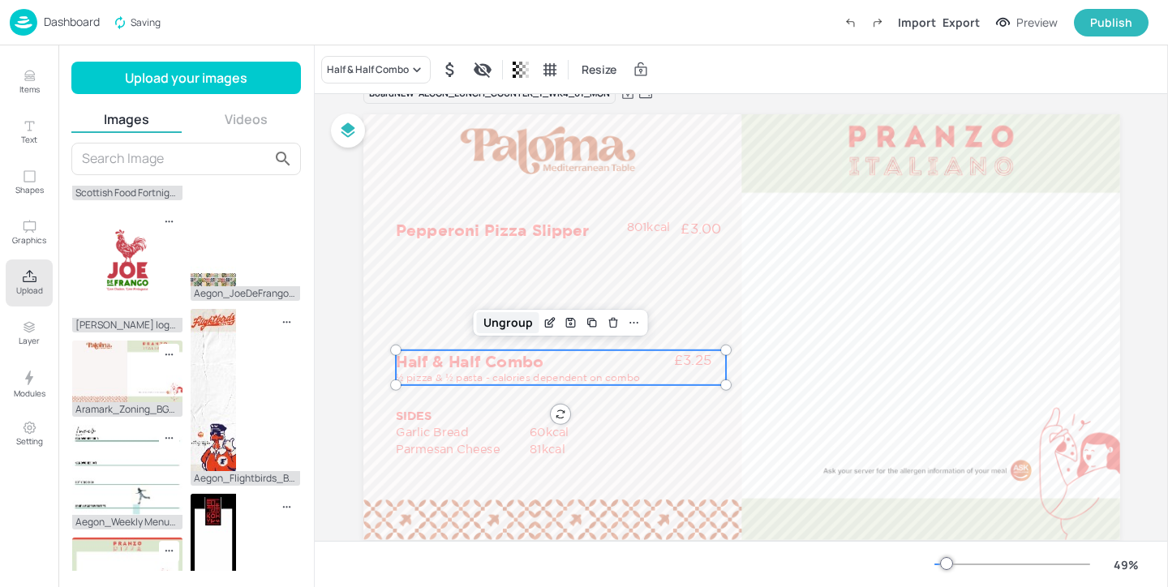
click at [498, 326] on div "Ungroup" at bounding box center [508, 322] width 62 height 21
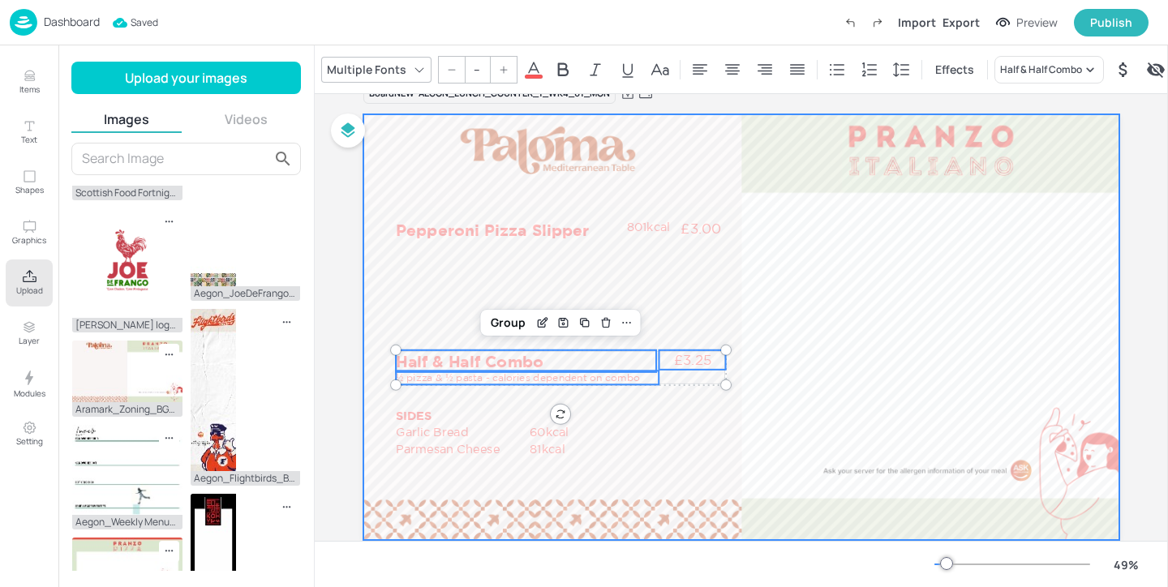
click at [720, 312] on div at bounding box center [741, 327] width 757 height 426
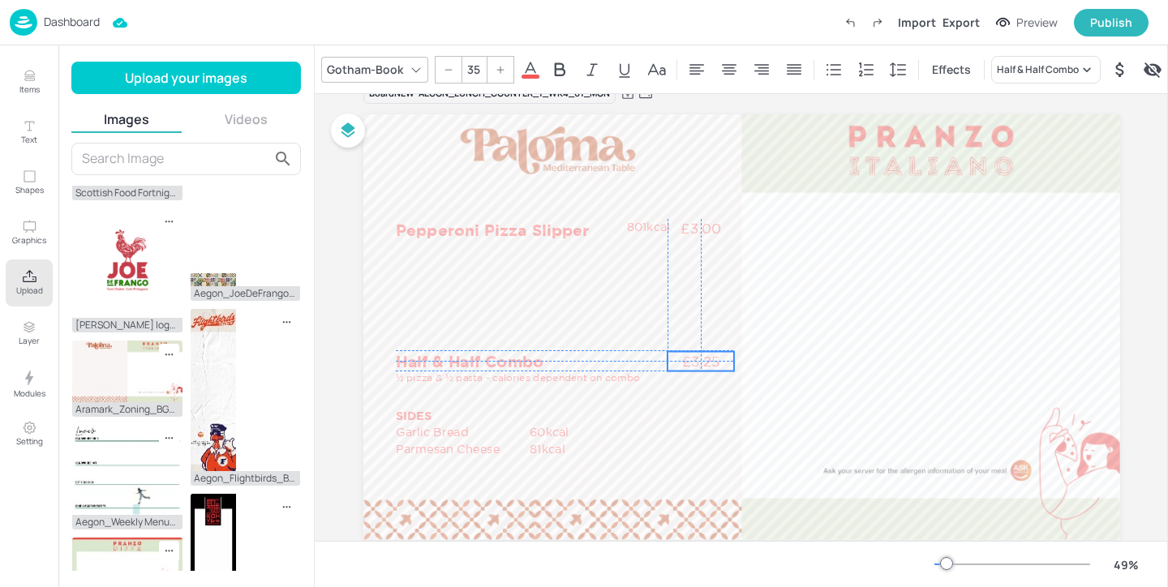
click at [694, 355] on p "£3.25" at bounding box center [701, 361] width 67 height 19
type input "--"
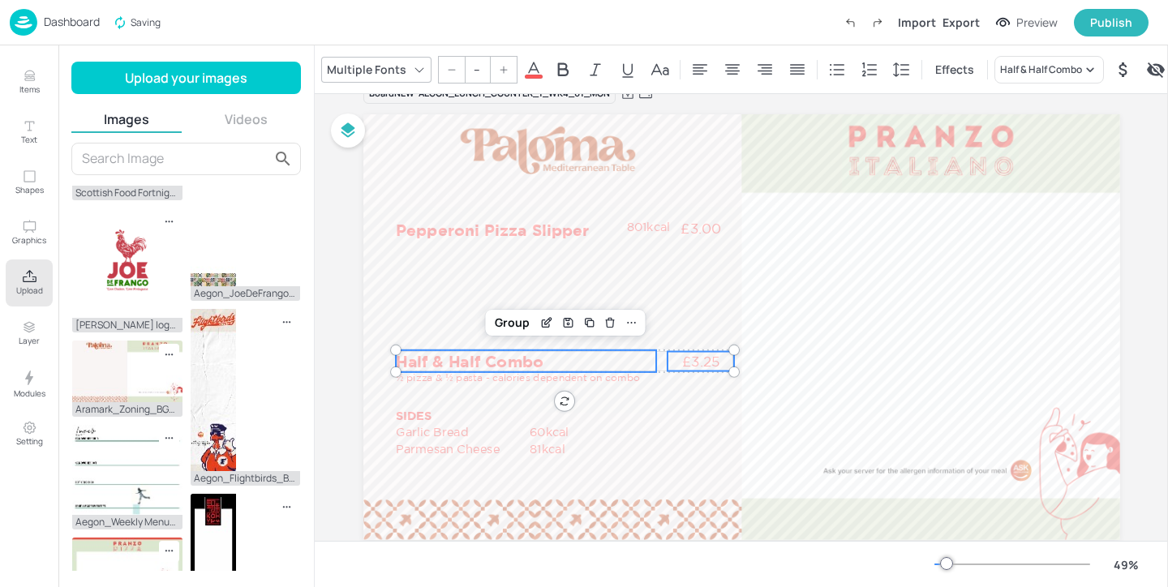
click at [566, 356] on p "Half & Half Combo" at bounding box center [526, 361] width 260 height 22
click at [579, 378] on p "½ pizza & ½ pasta - calories dependent on combo" at bounding box center [527, 378] width 263 height 14
click at [522, 319] on div "Group" at bounding box center [512, 322] width 48 height 21
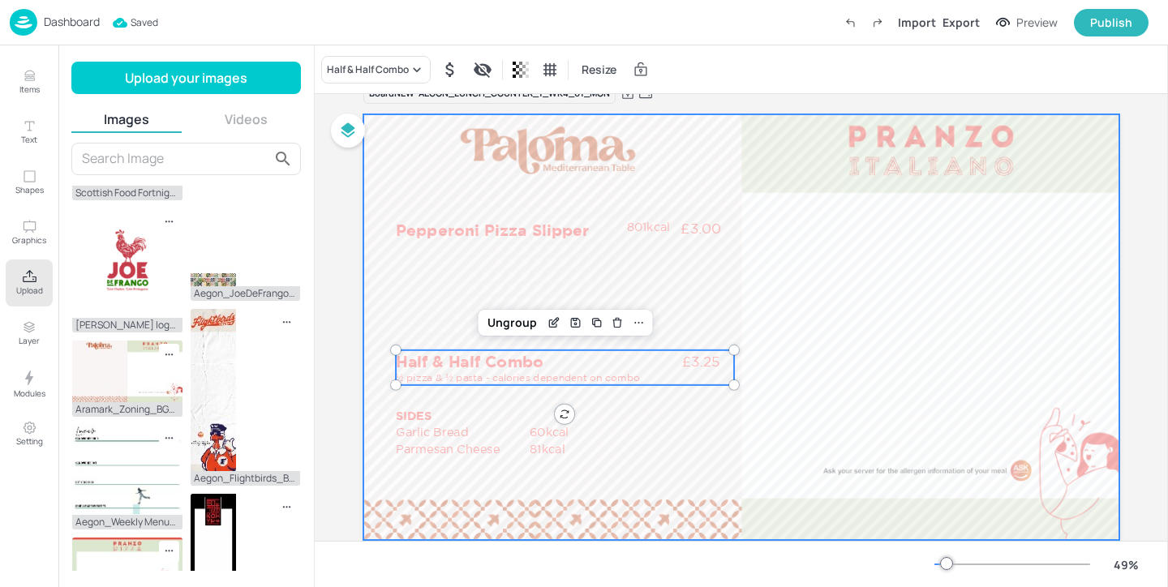
click at [433, 305] on div at bounding box center [741, 327] width 757 height 426
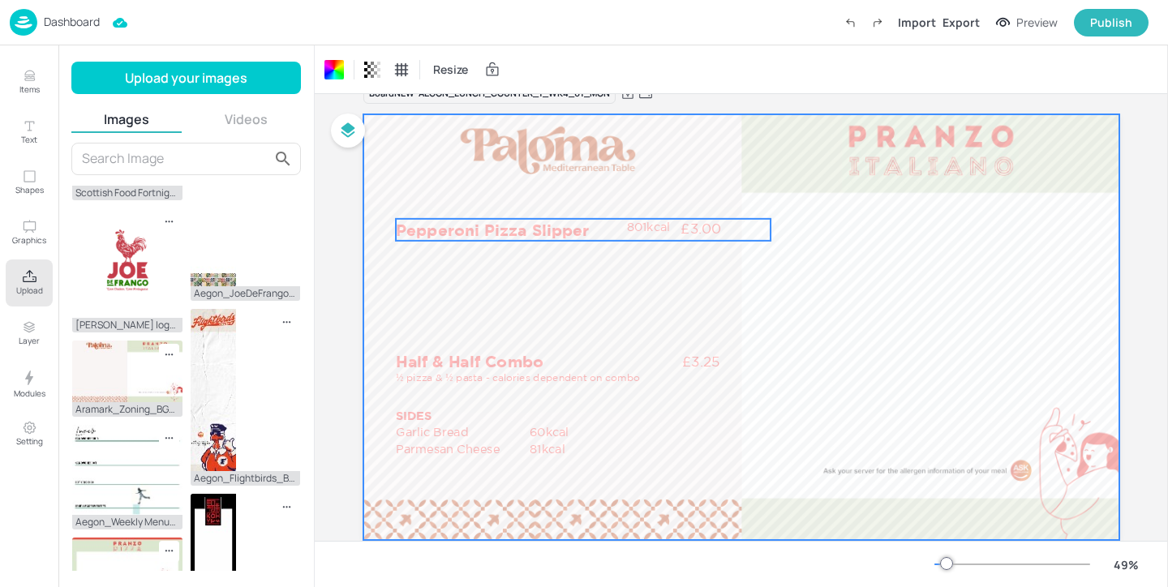
click at [519, 230] on p "Pepperoni Pizza Slipper" at bounding box center [583, 230] width 375 height 22
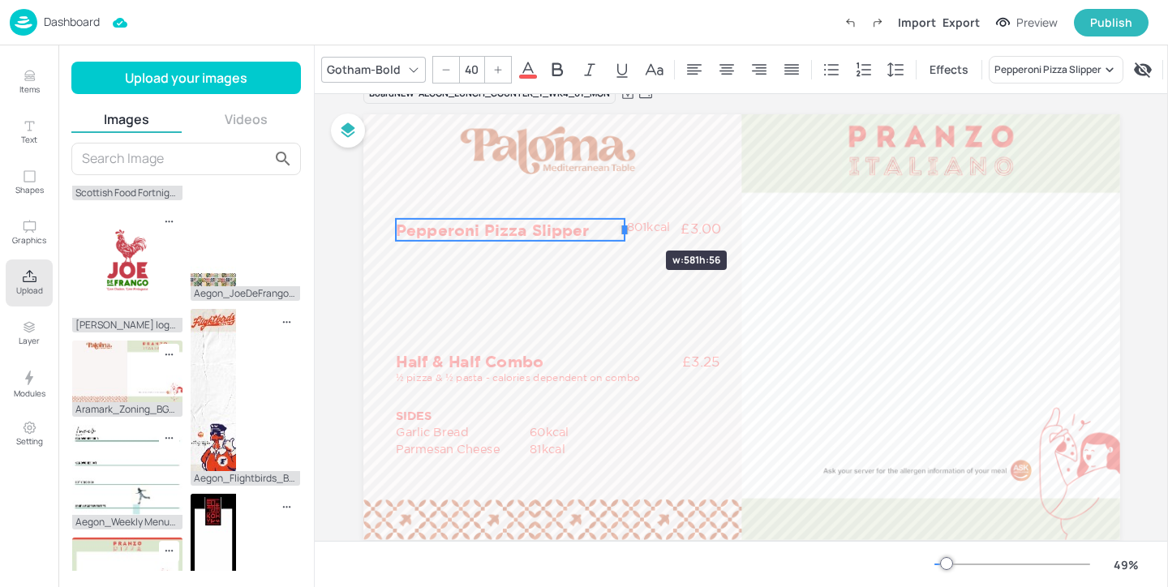
drag, startPoint x: 763, startPoint y: 232, endPoint x: 617, endPoint y: 222, distance: 146.3
click at [617, 222] on div "Pepperoni Pizza Slipper £3.00 801kcal SIDES Garlic Bread 60kcal Garlic Bread 60…" at bounding box center [741, 327] width 757 height 426
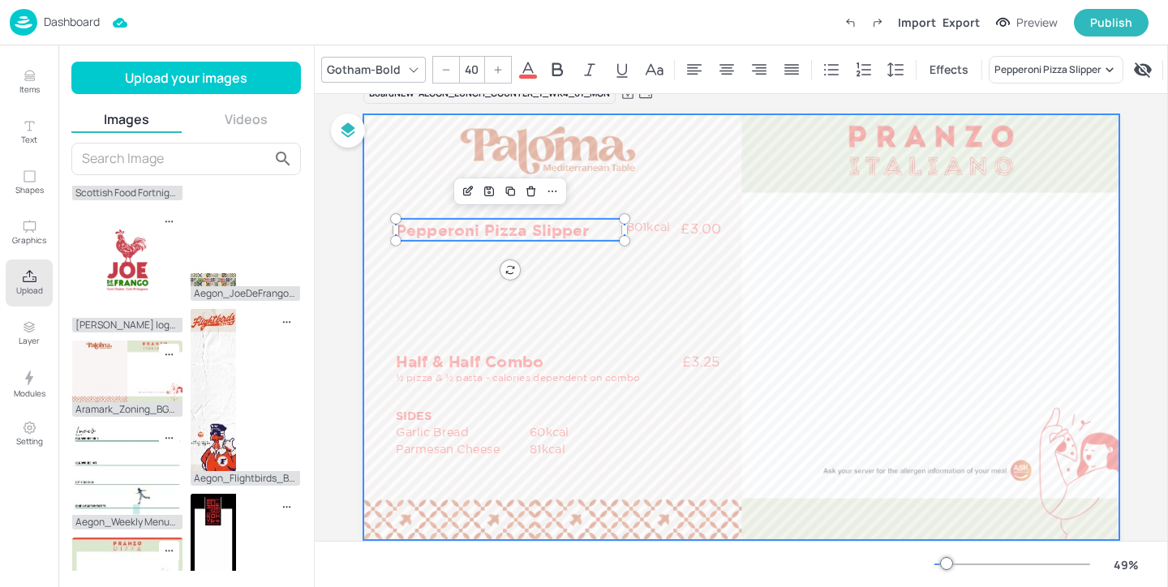
click at [713, 268] on div at bounding box center [741, 327] width 757 height 426
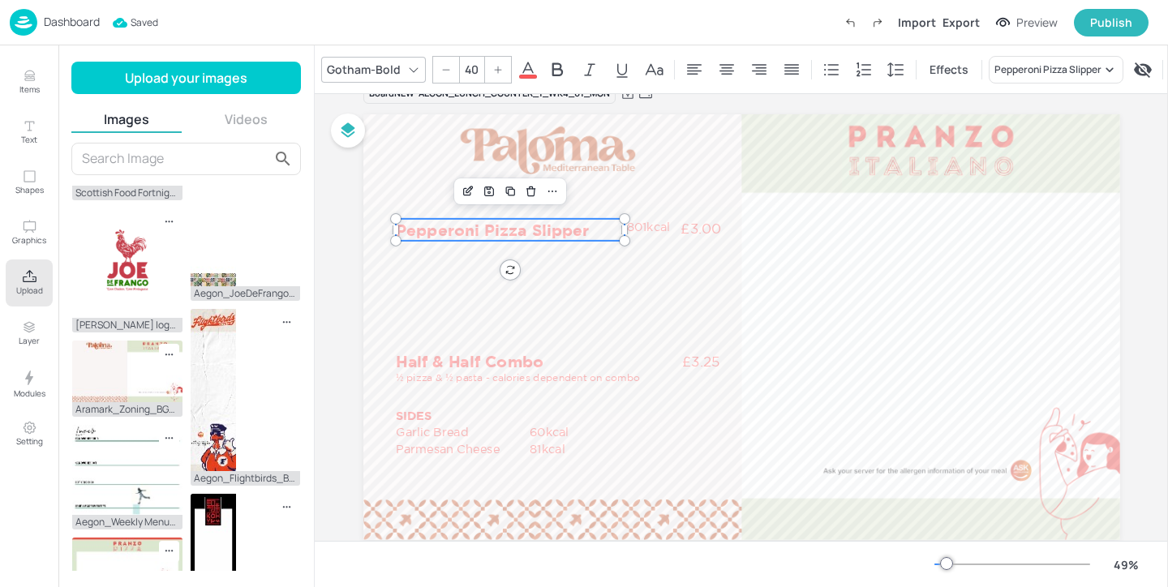
click at [563, 226] on p "Pepperoni Pizza Slipper" at bounding box center [510, 230] width 229 height 22
type input "--"
click at [656, 229] on p "801kcal" at bounding box center [652, 227] width 53 height 16
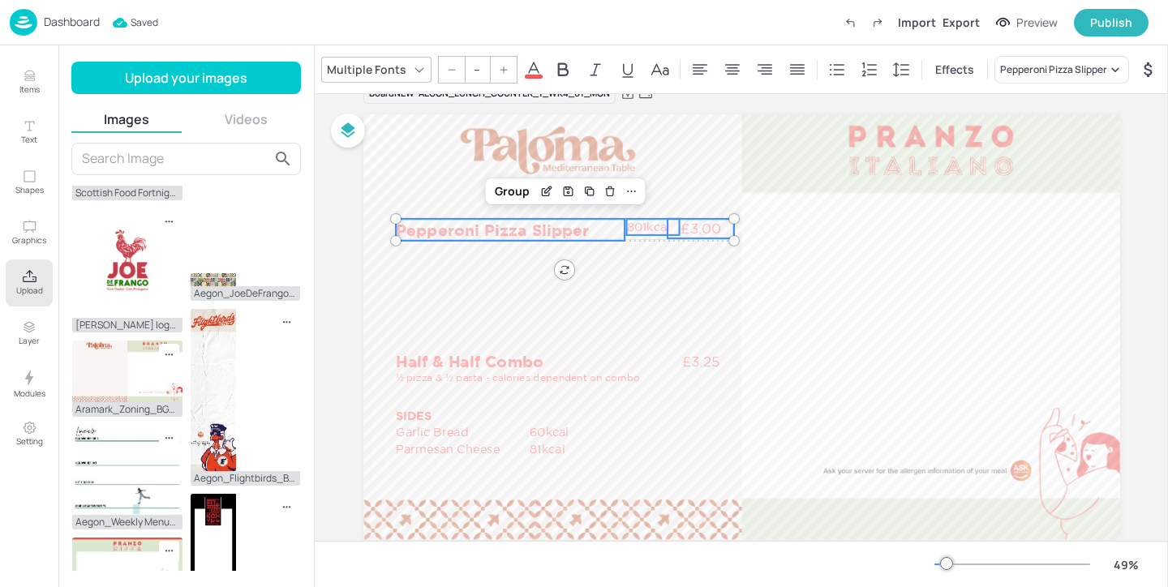
click at [696, 229] on p "£3.00" at bounding box center [701, 228] width 67 height 19
click at [524, 190] on div "Group" at bounding box center [512, 191] width 48 height 21
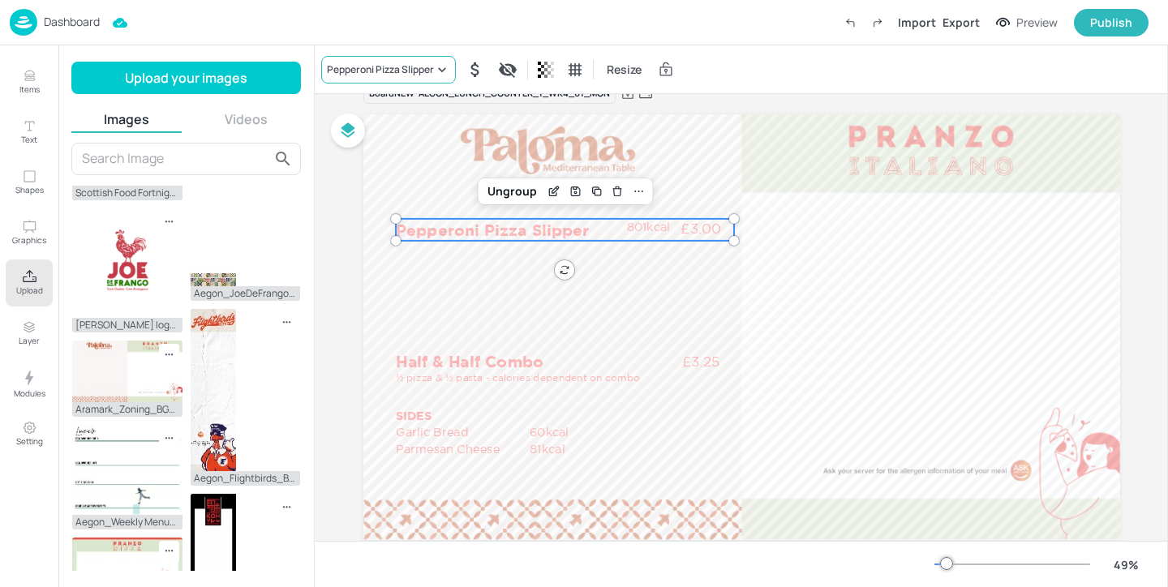
click at [419, 73] on div "Pepperoni Pizza Slipper" at bounding box center [380, 69] width 107 height 15
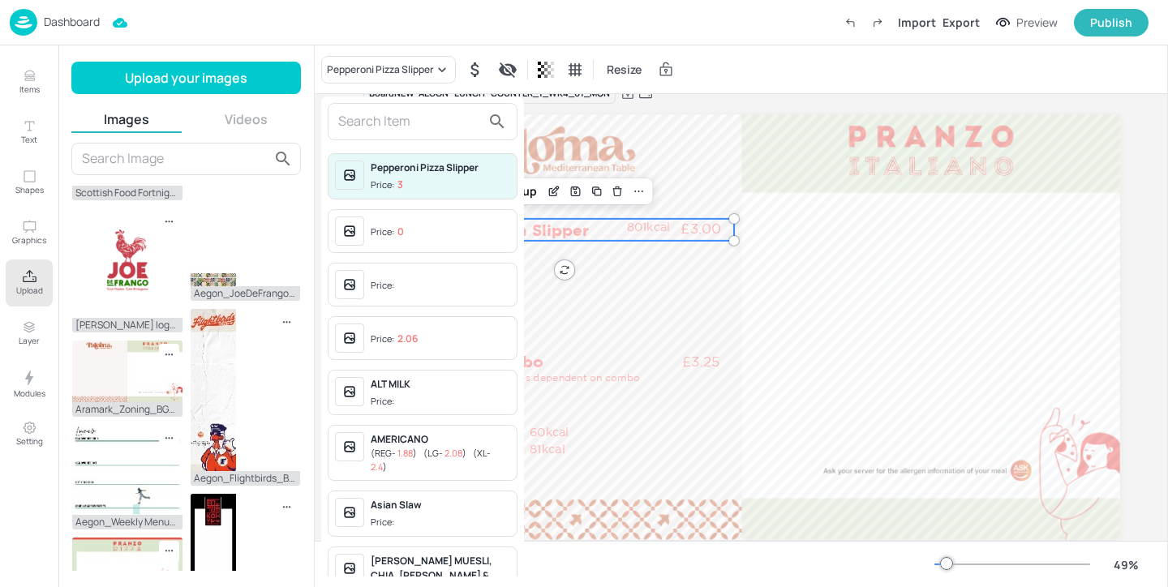
click at [410, 124] on input "text" at bounding box center [409, 122] width 143 height 26
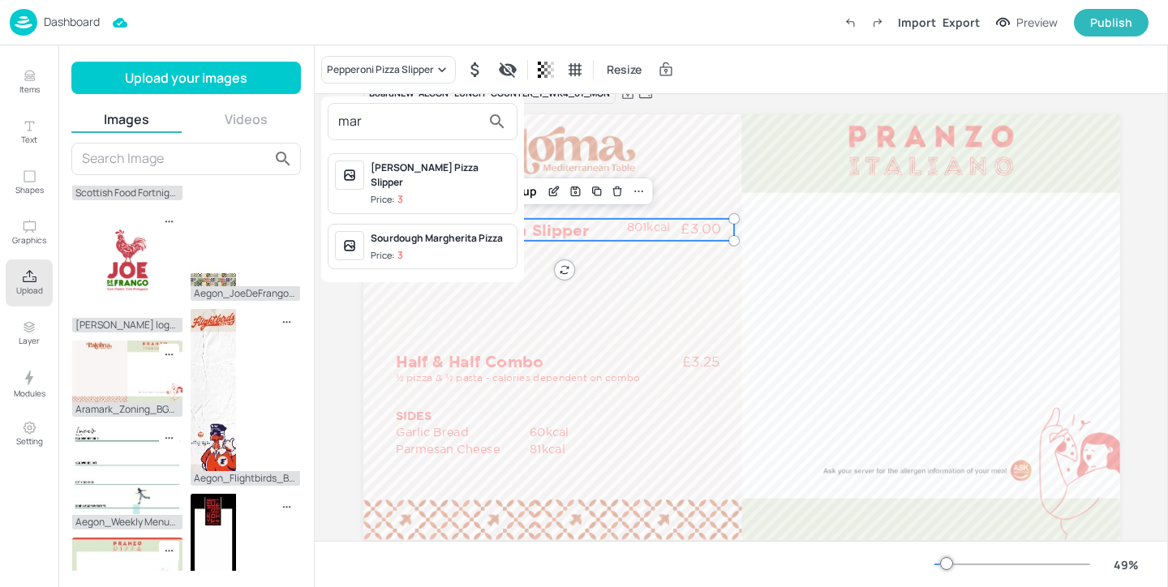
type input "mar"
click at [453, 193] on span "Price: 3" at bounding box center [441, 200] width 140 height 14
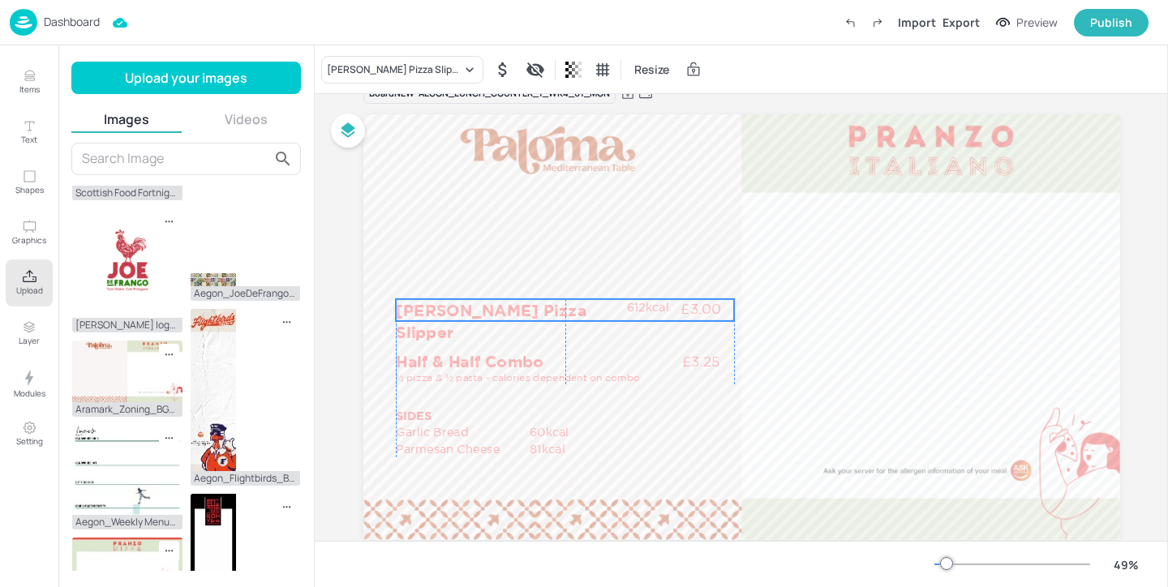
drag, startPoint x: 466, startPoint y: 219, endPoint x: 463, endPoint y: 299, distance: 80.3
click at [463, 299] on p "[PERSON_NAME] Pizza Slipper" at bounding box center [510, 321] width 229 height 44
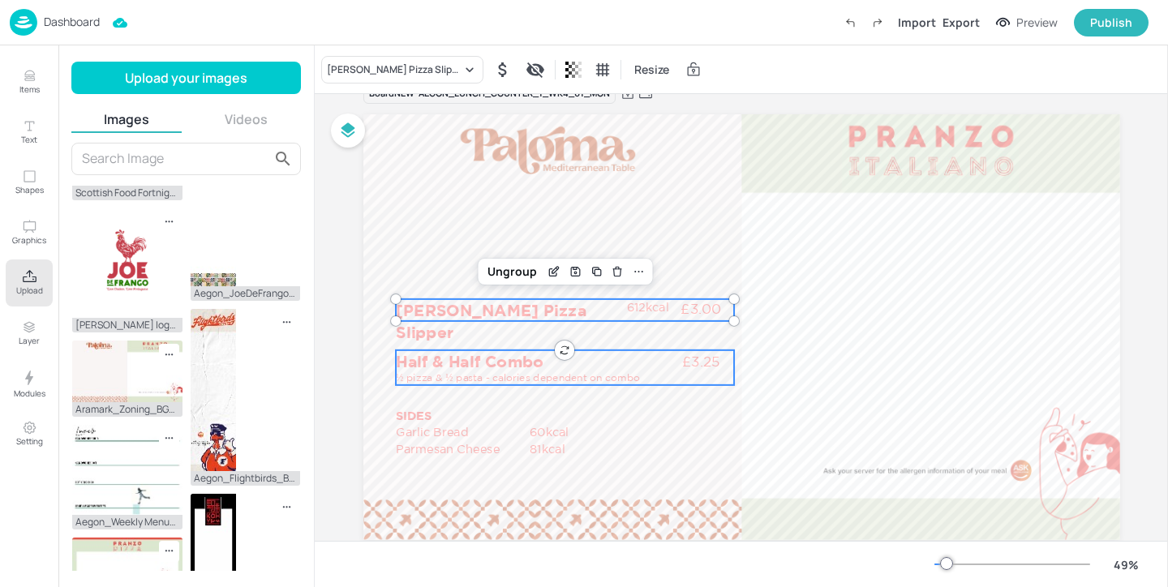
click at [453, 354] on p "Half & Half Combo" at bounding box center [526, 361] width 260 height 22
click at [419, 410] on p "SIDES" at bounding box center [458, 416] width 124 height 16
